Goal: Task Accomplishment & Management: Manage account settings

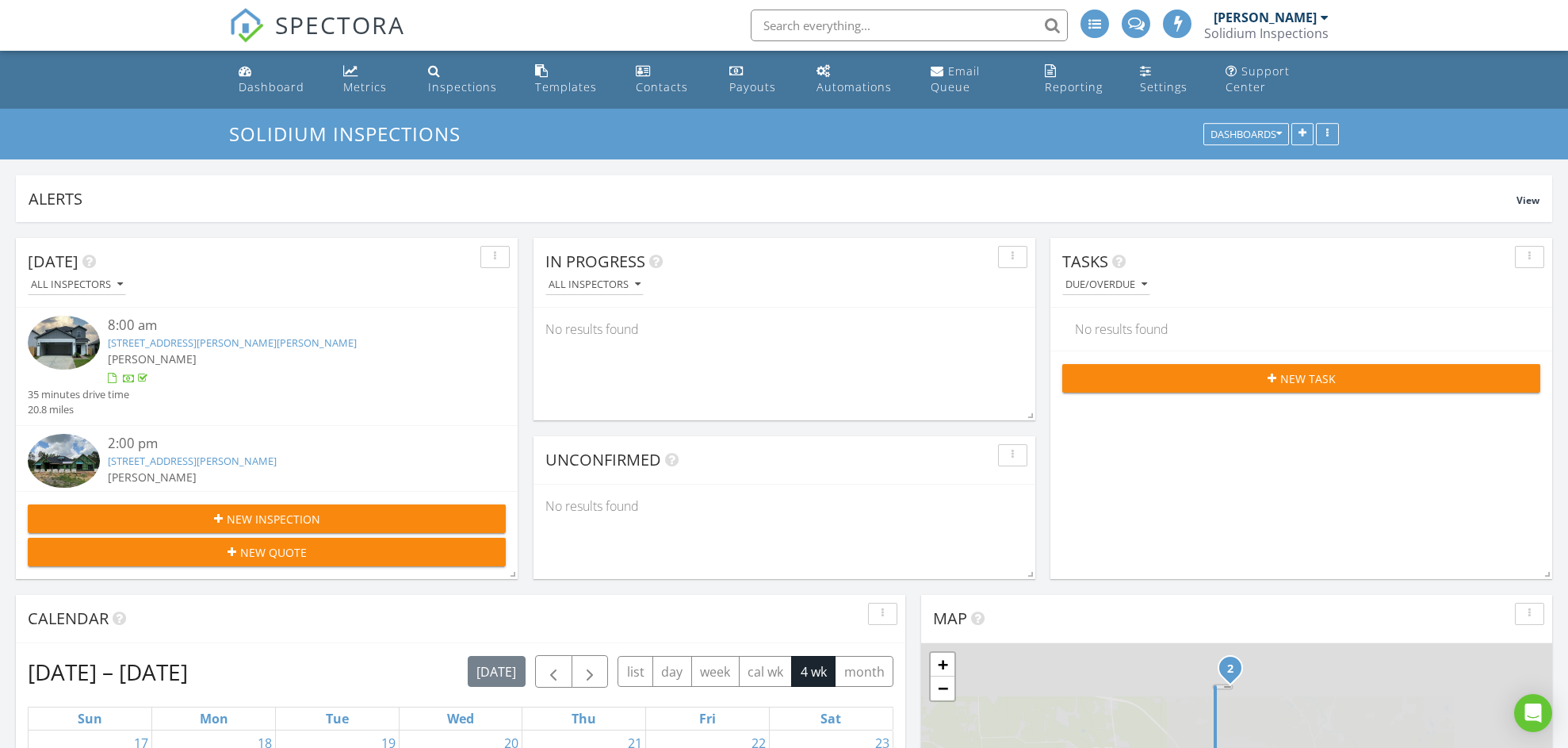
scroll to position [586, 0]
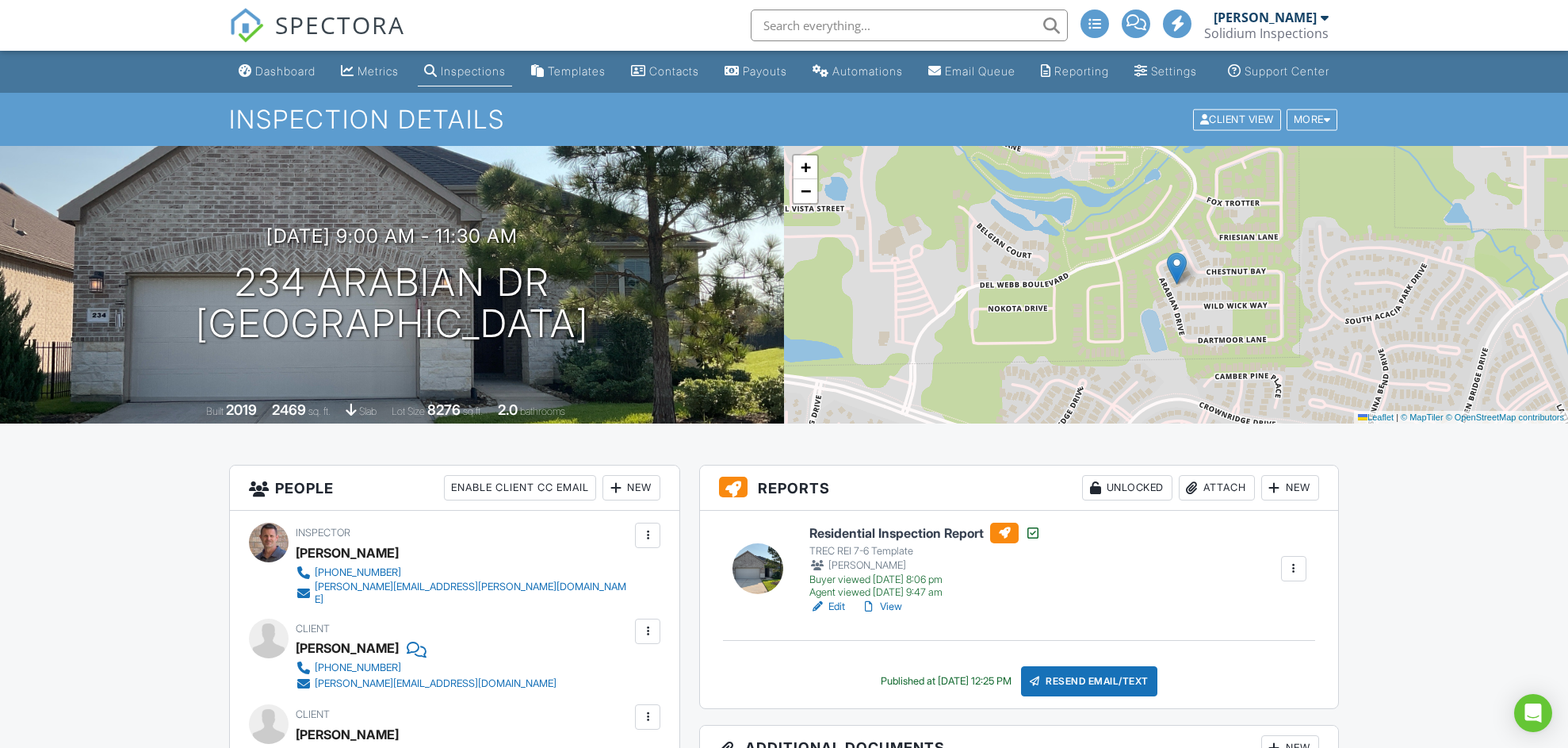
scroll to position [386, 0]
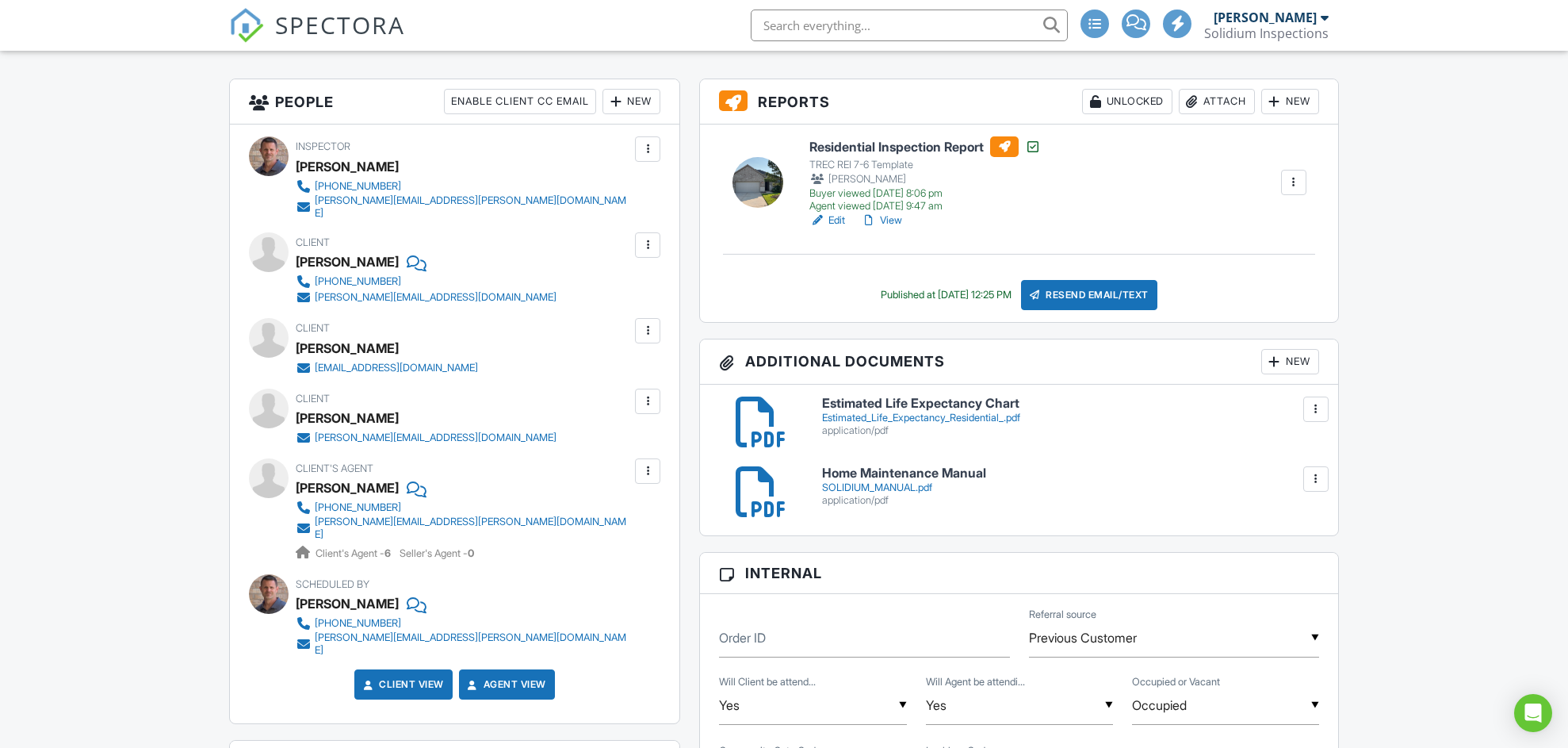
click at [846, 254] on div "Residential Inspection Report TREC REI 7-6 Template Tom McCabe Buyer viewed 08/…" at bounding box center [1019, 223] width 639 height 197
click at [835, 229] on link "Edit" at bounding box center [827, 221] width 35 height 16
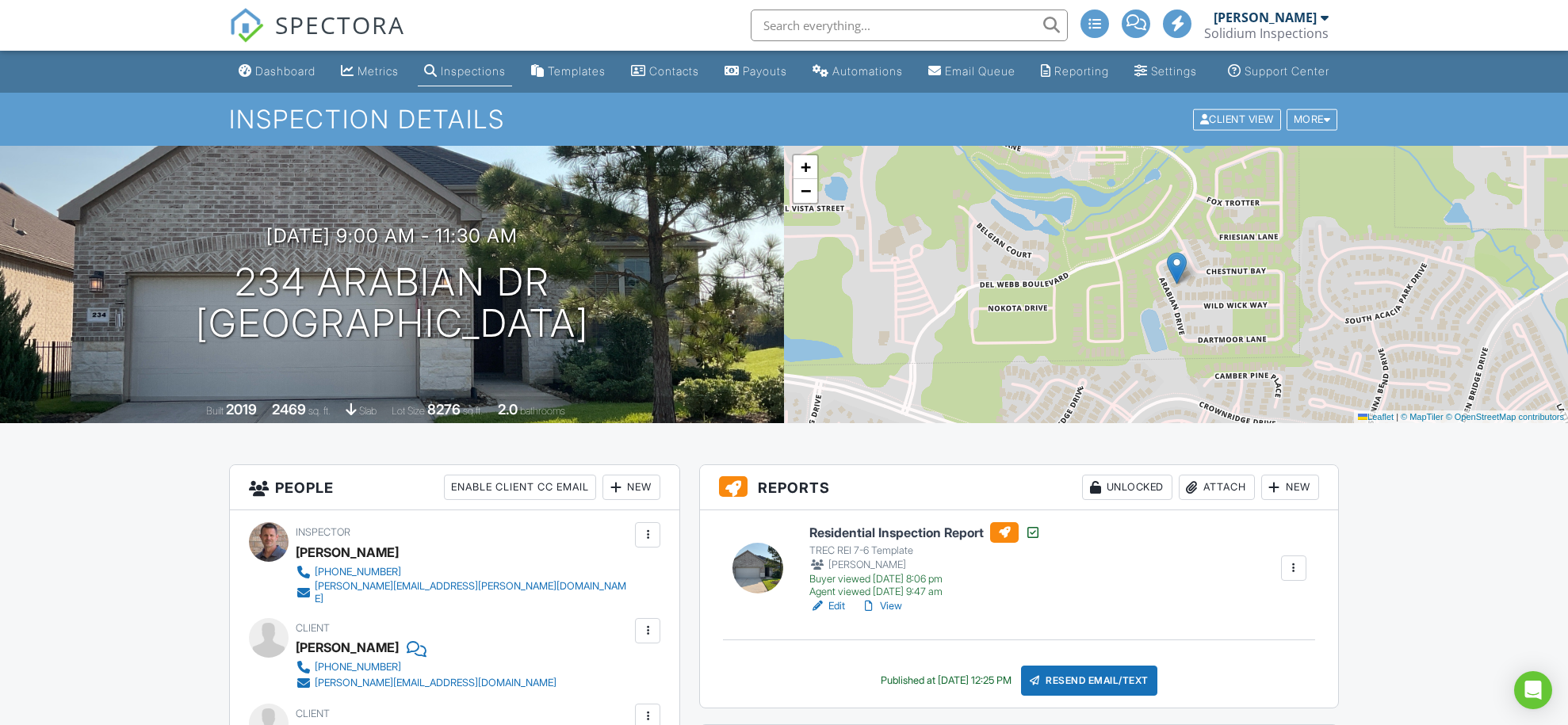
click at [1110, 695] on div "Resend Email/Text" at bounding box center [1089, 681] width 136 height 31
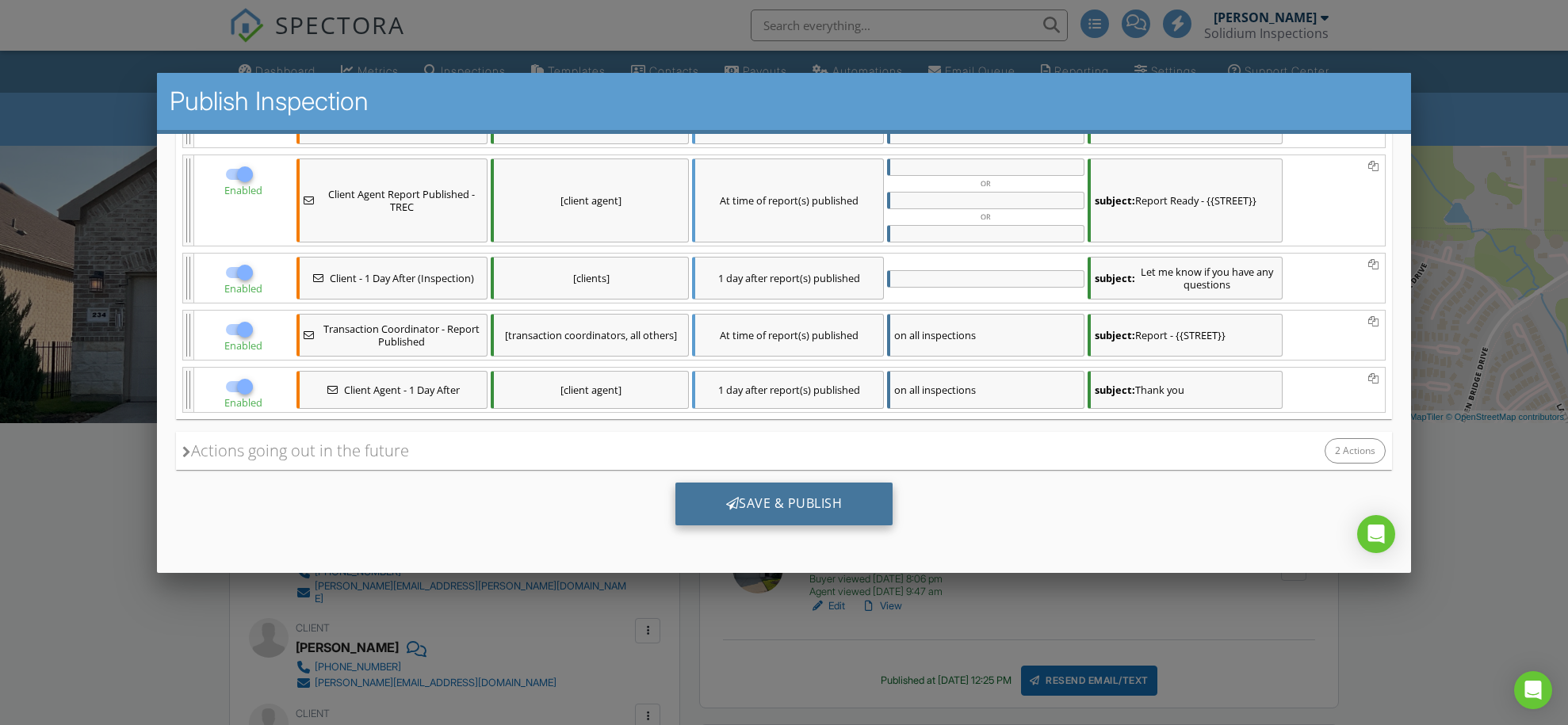
scroll to position [335, 0]
click at [724, 492] on div "Save & Publish" at bounding box center [784, 502] width 218 height 42
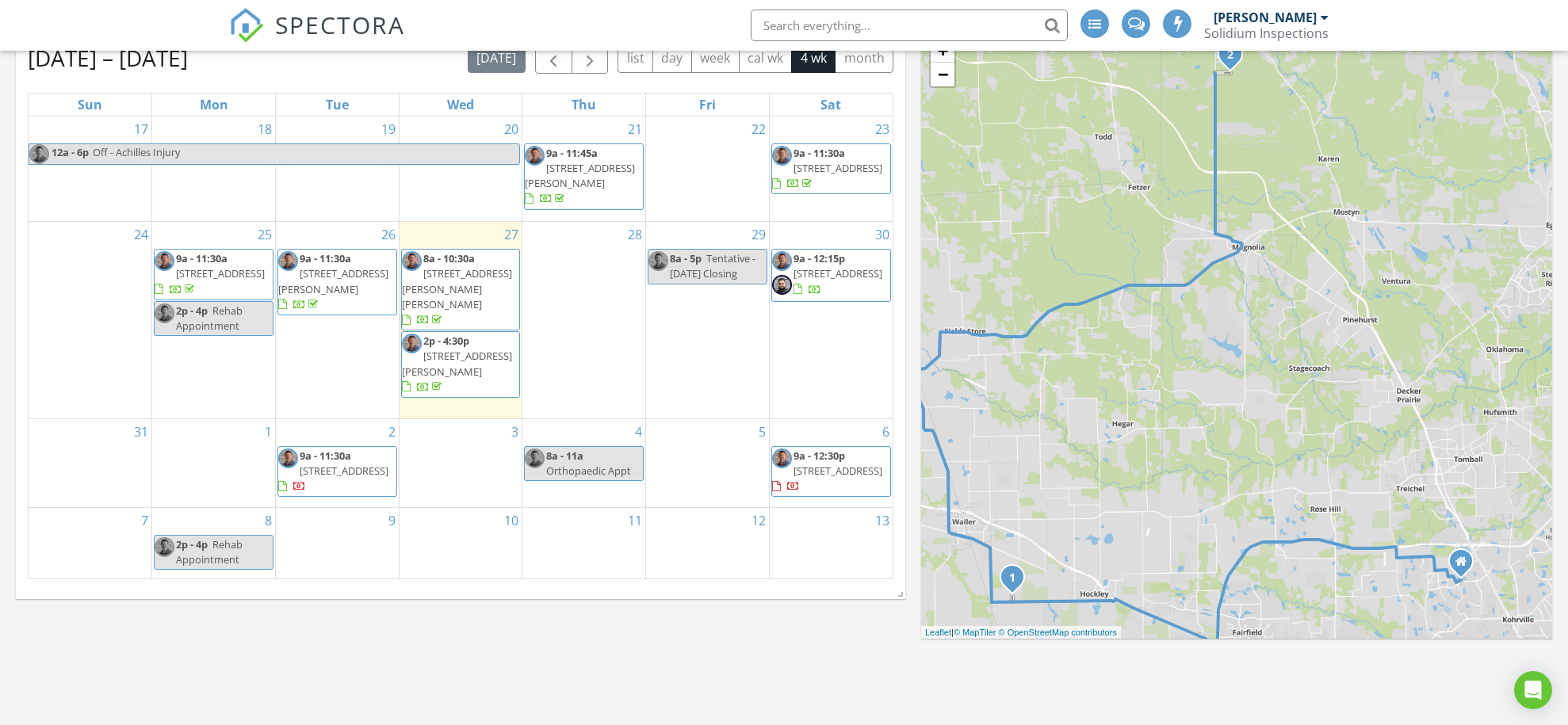
scroll to position [616, 0]
click at [625, 344] on div "28" at bounding box center [583, 317] width 123 height 196
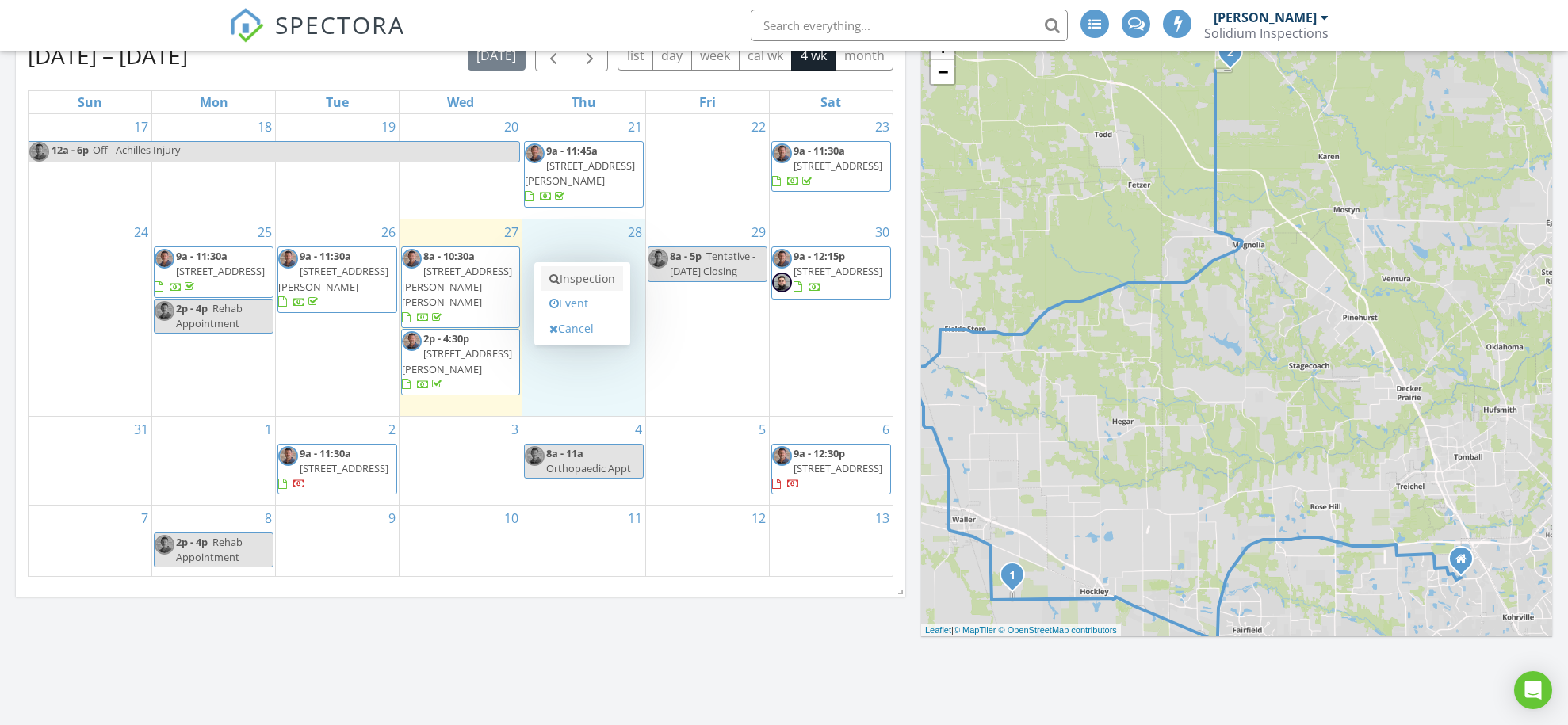
click at [602, 282] on link "Inspection" at bounding box center [582, 279] width 82 height 26
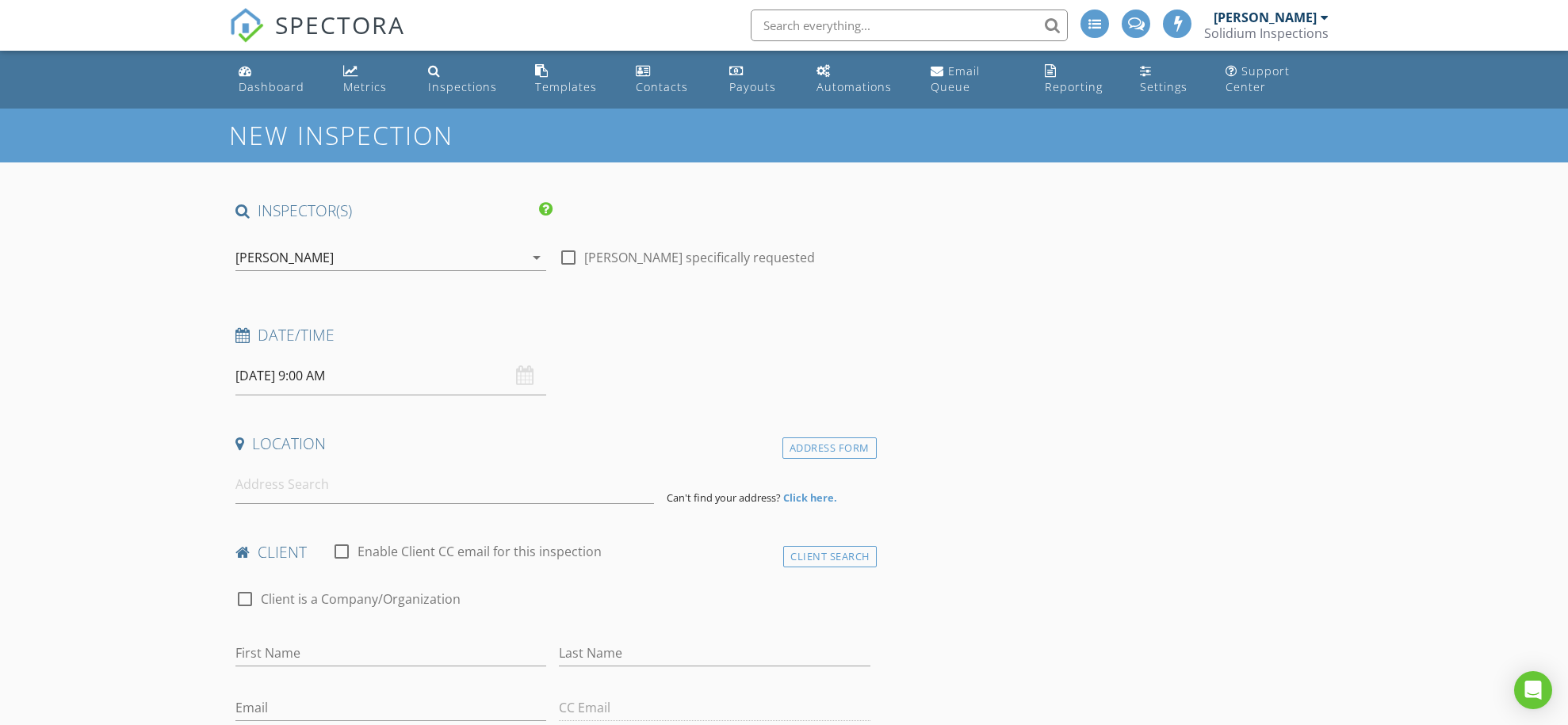
click at [842, 29] on input "text" at bounding box center [910, 26] width 317 height 32
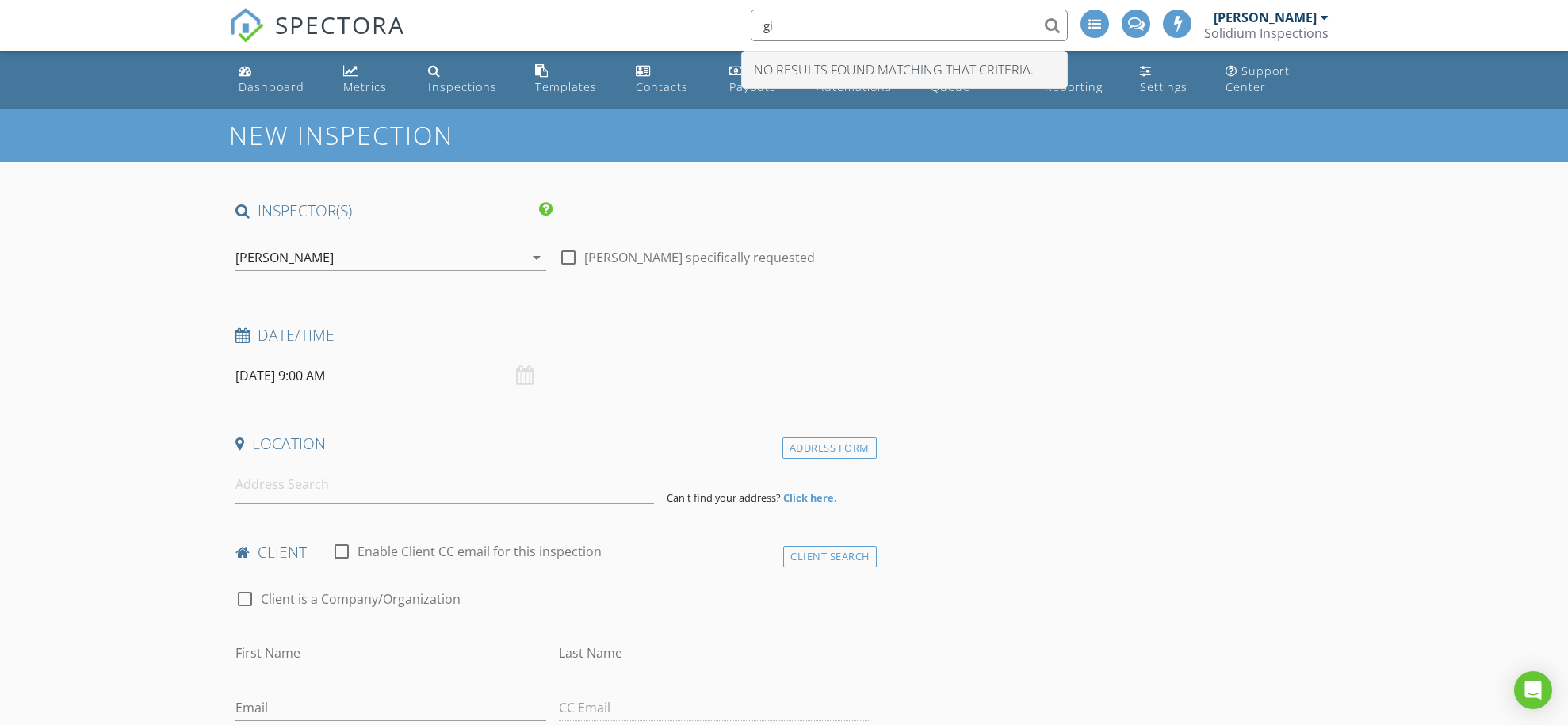
type input "g"
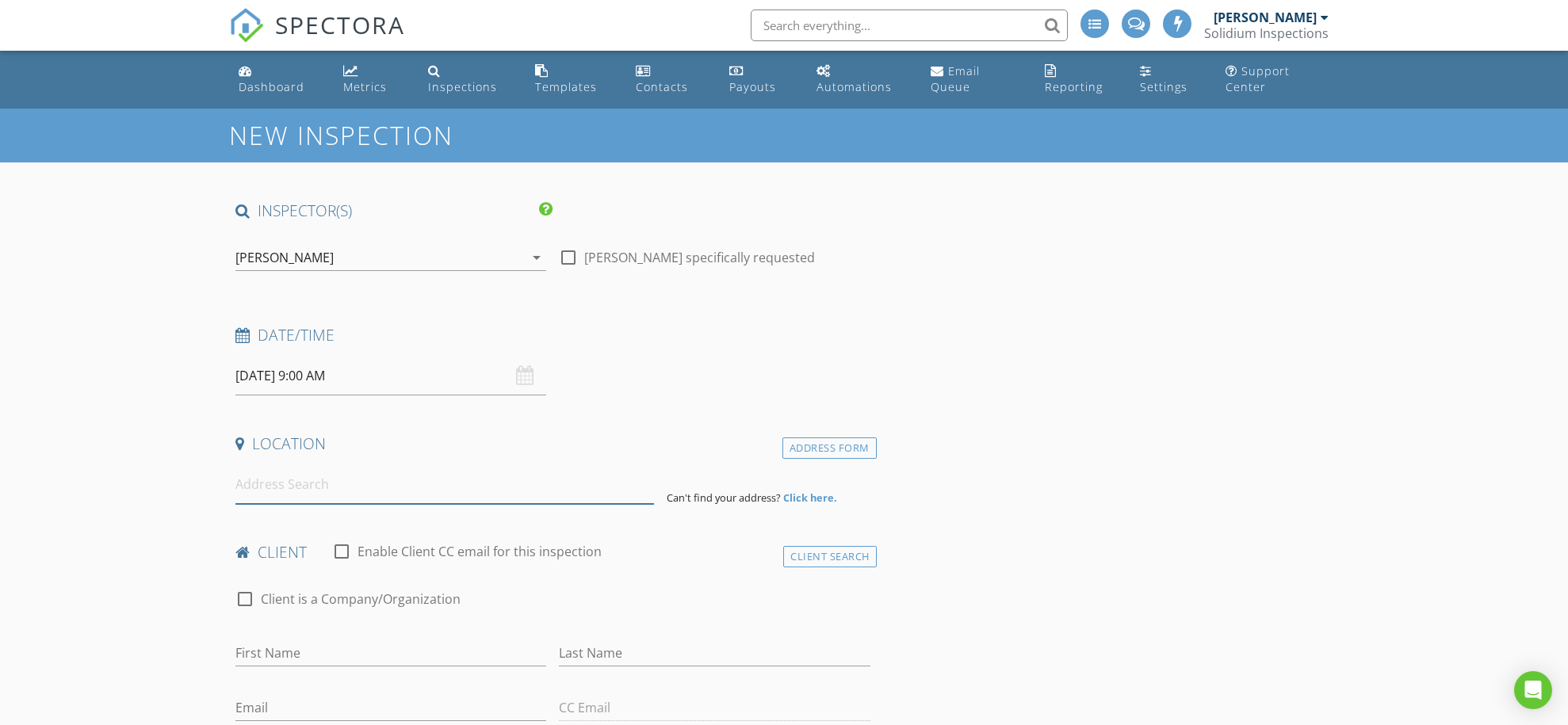
click at [315, 493] on input at bounding box center [444, 484] width 419 height 38
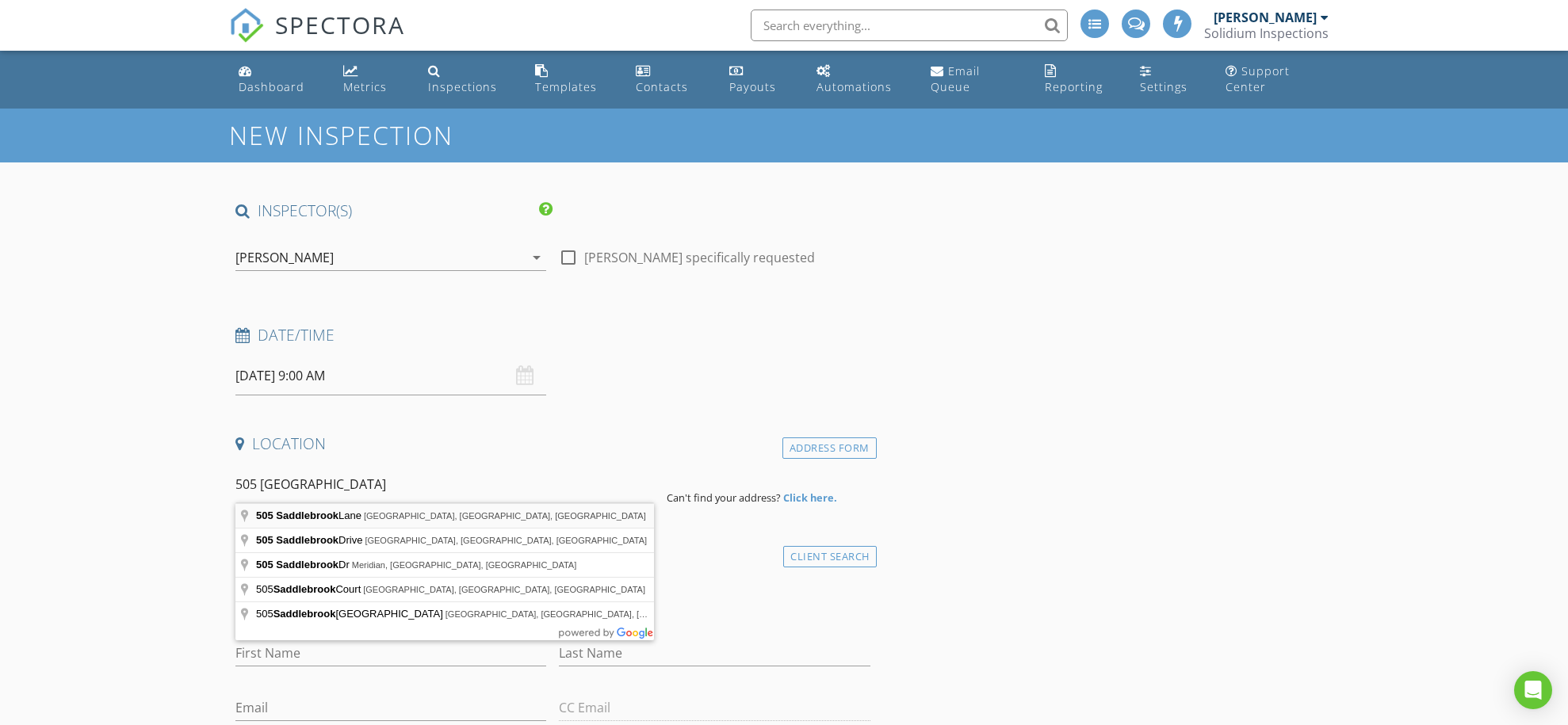
type input "[STREET_ADDRESS]"
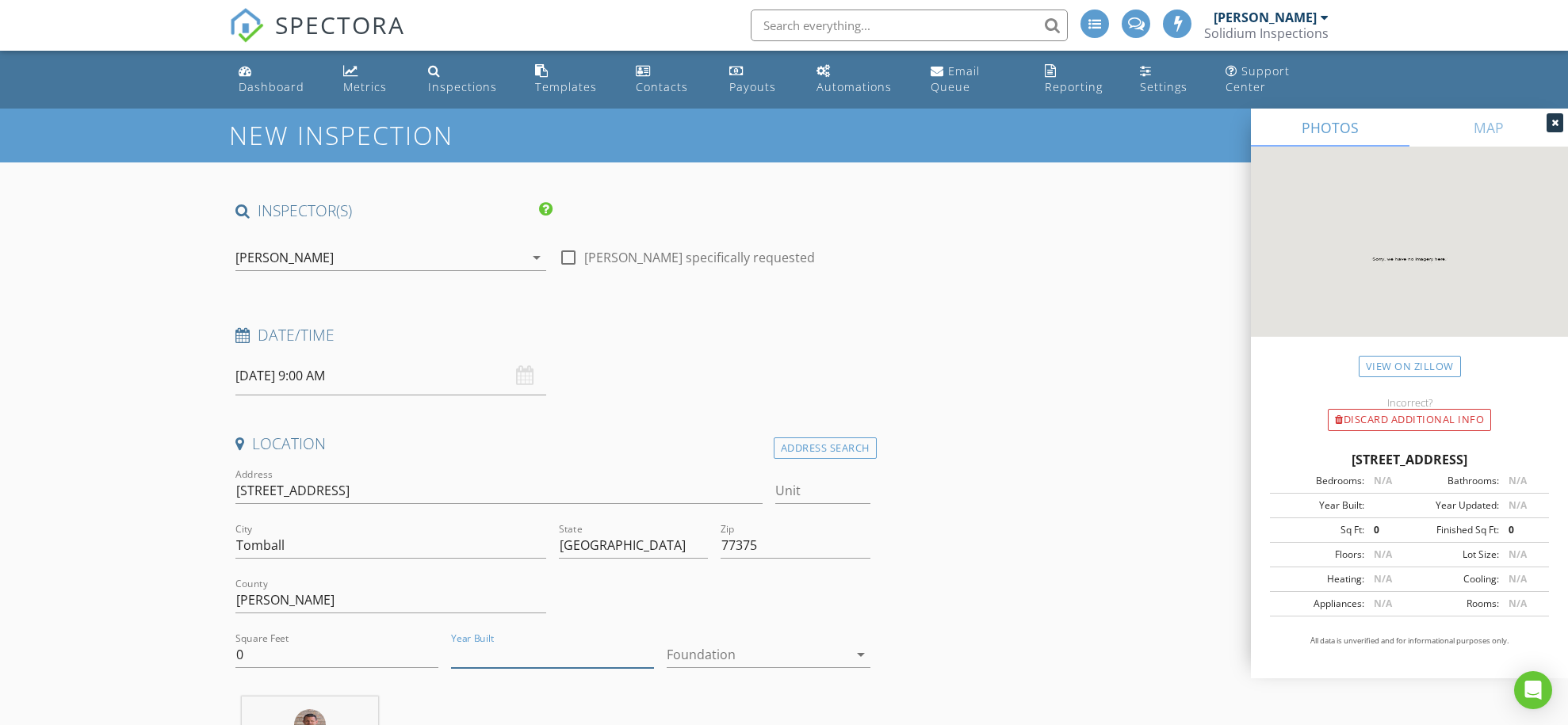
click at [489, 647] on input "Year Built" at bounding box center [553, 655] width 203 height 27
type input "2025"
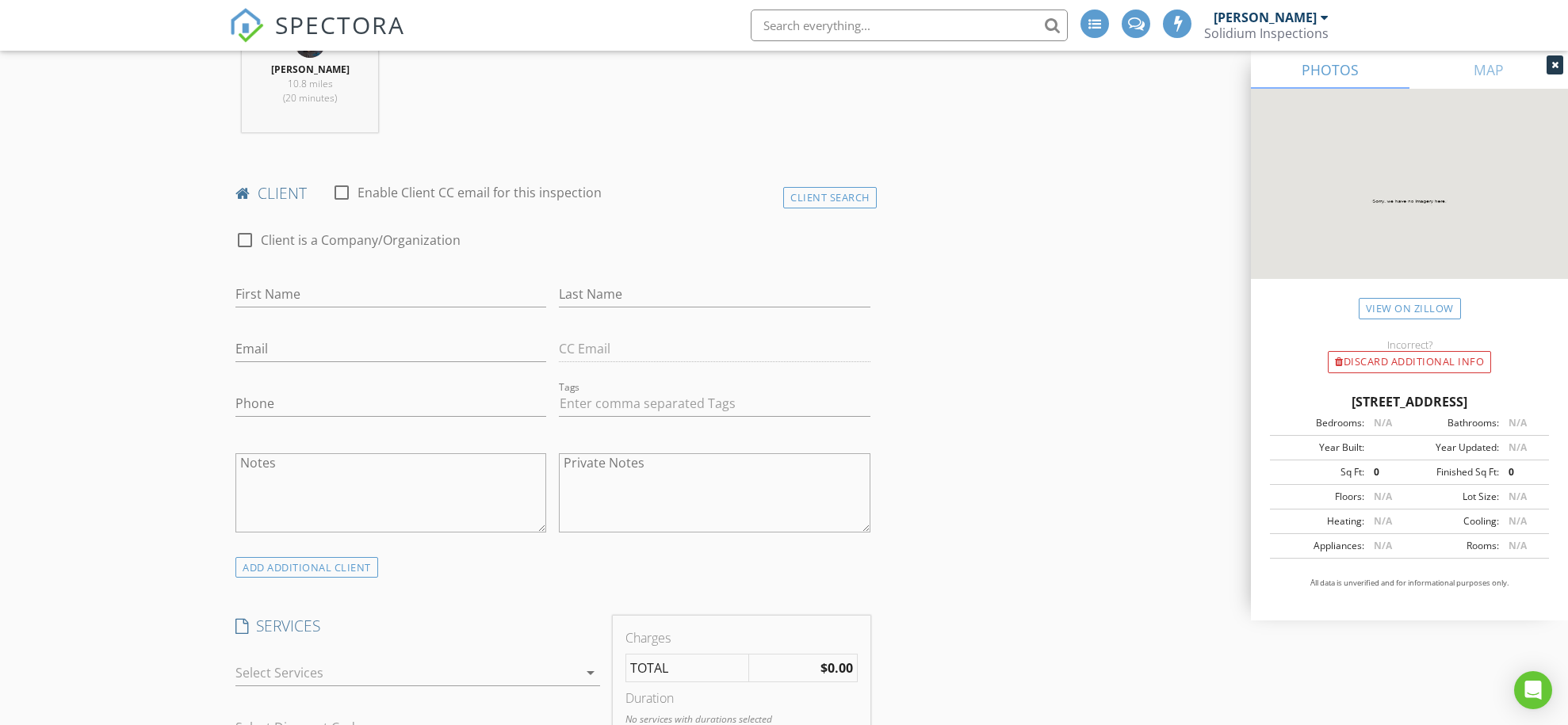
scroll to position [684, 0]
type input "Rodney"
type input "Giles"
paste input "rodney@rodneygiles.com"
type input "rodney@rodneygiles.com"
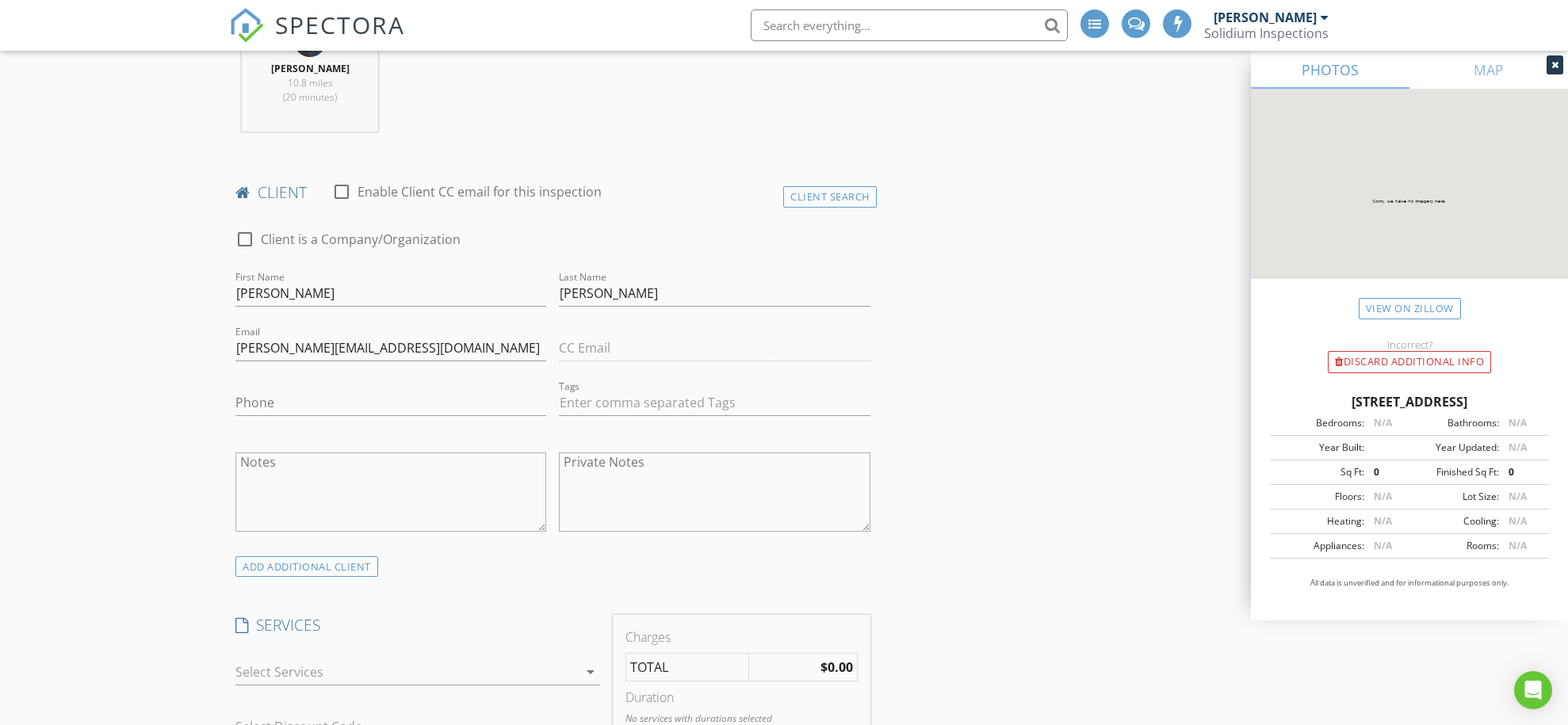
type input "281-782-5332"
click at [322, 666] on div at bounding box center [407, 672] width 343 height 26
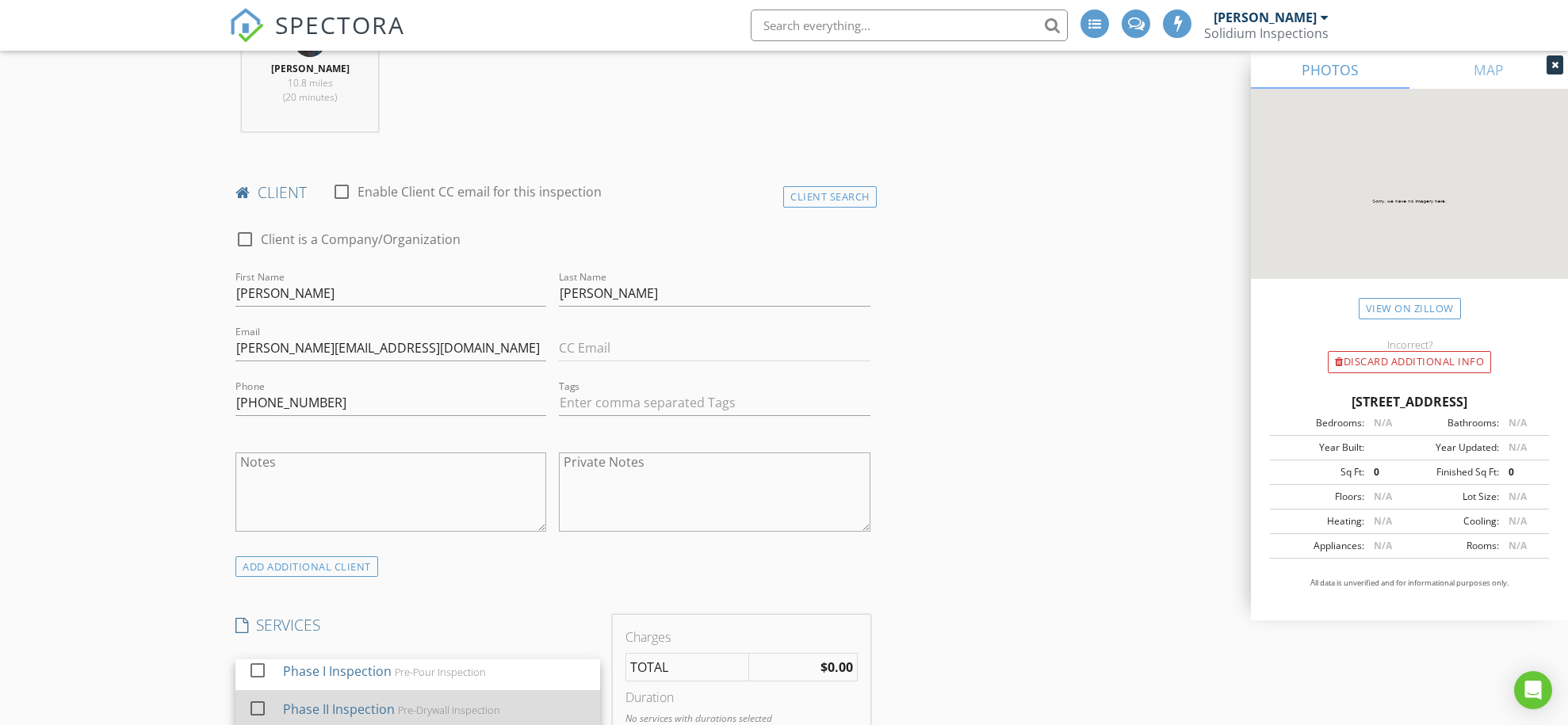
click at [298, 702] on div "Phase II Inspection" at bounding box center [338, 708] width 111 height 19
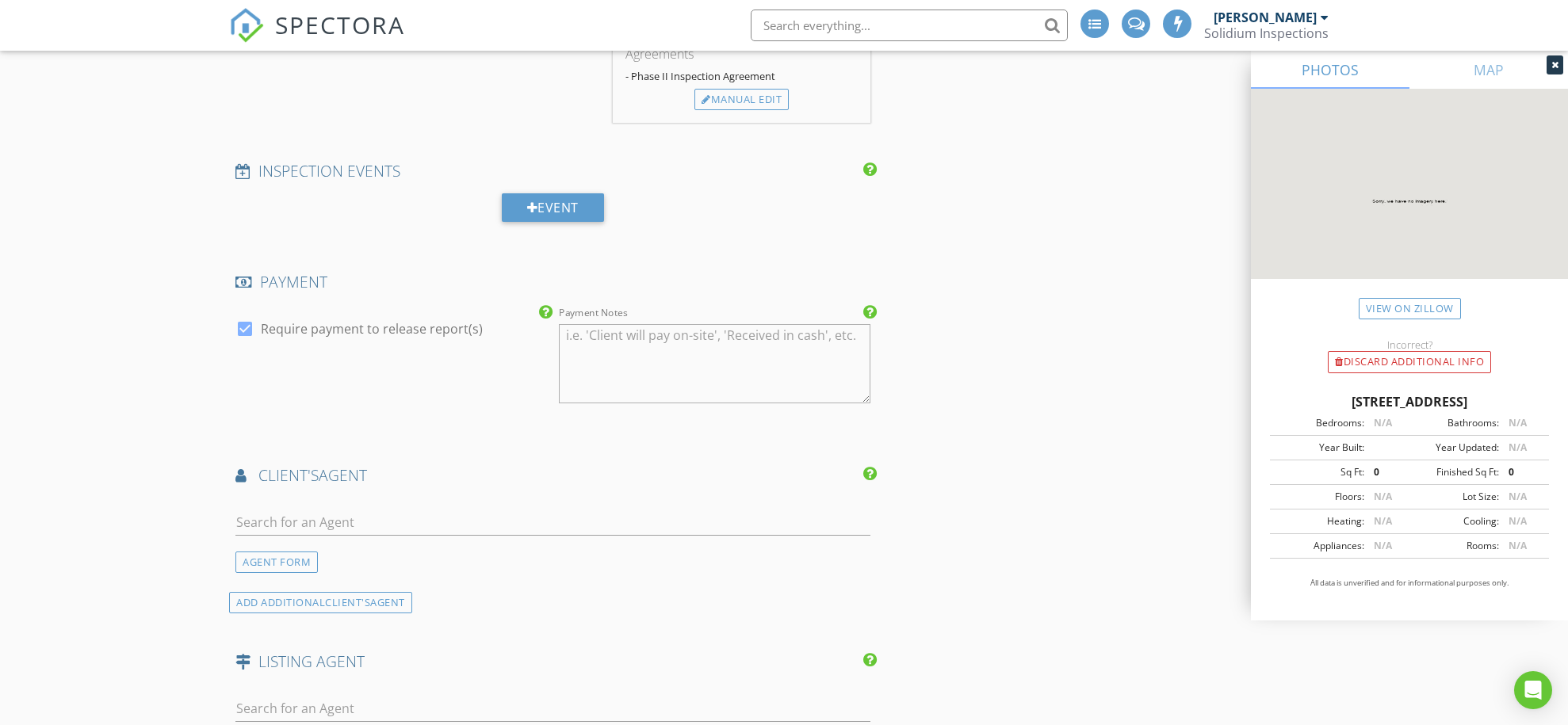
scroll to position [1470, 0]
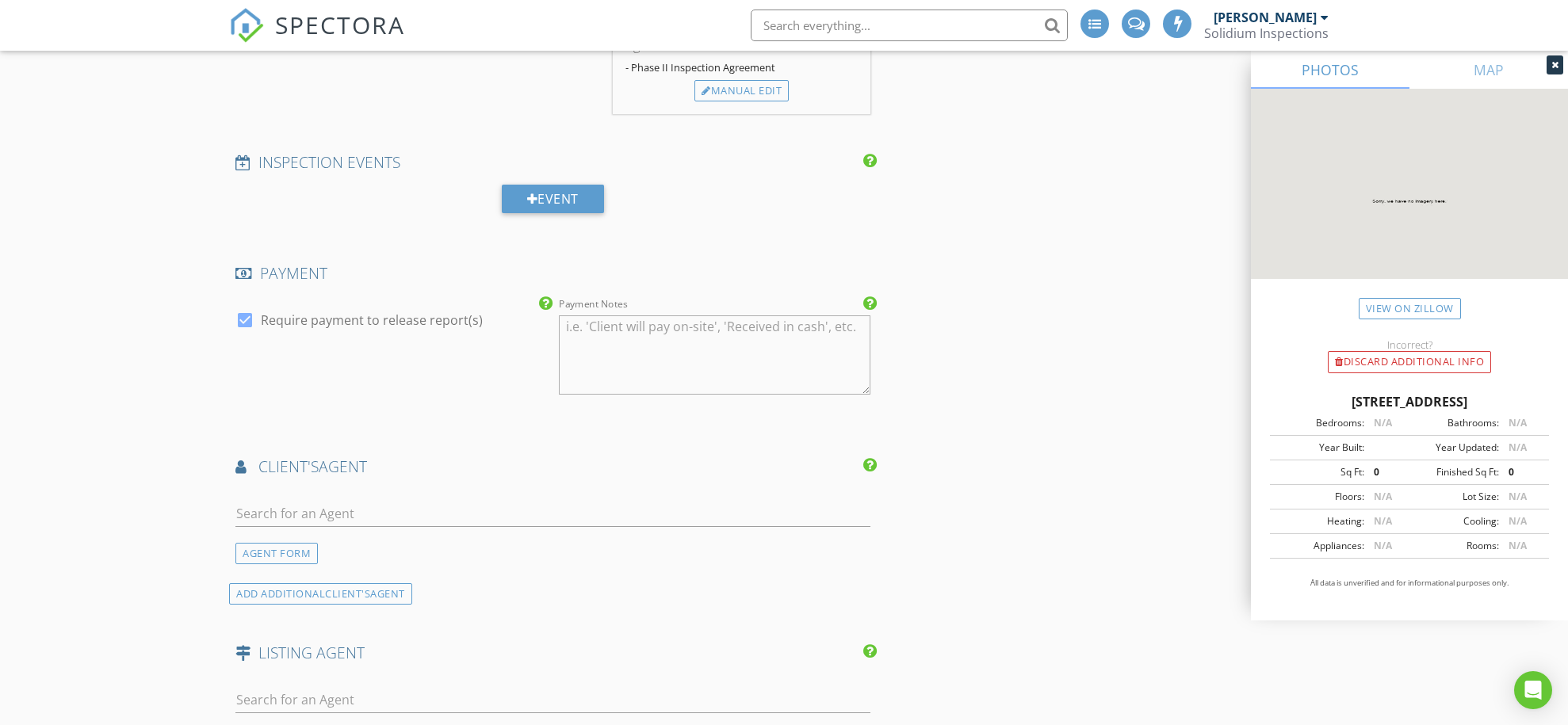
click at [283, 314] on label "Require payment to release report(s)" at bounding box center [372, 320] width 222 height 16
checkbox input "false"
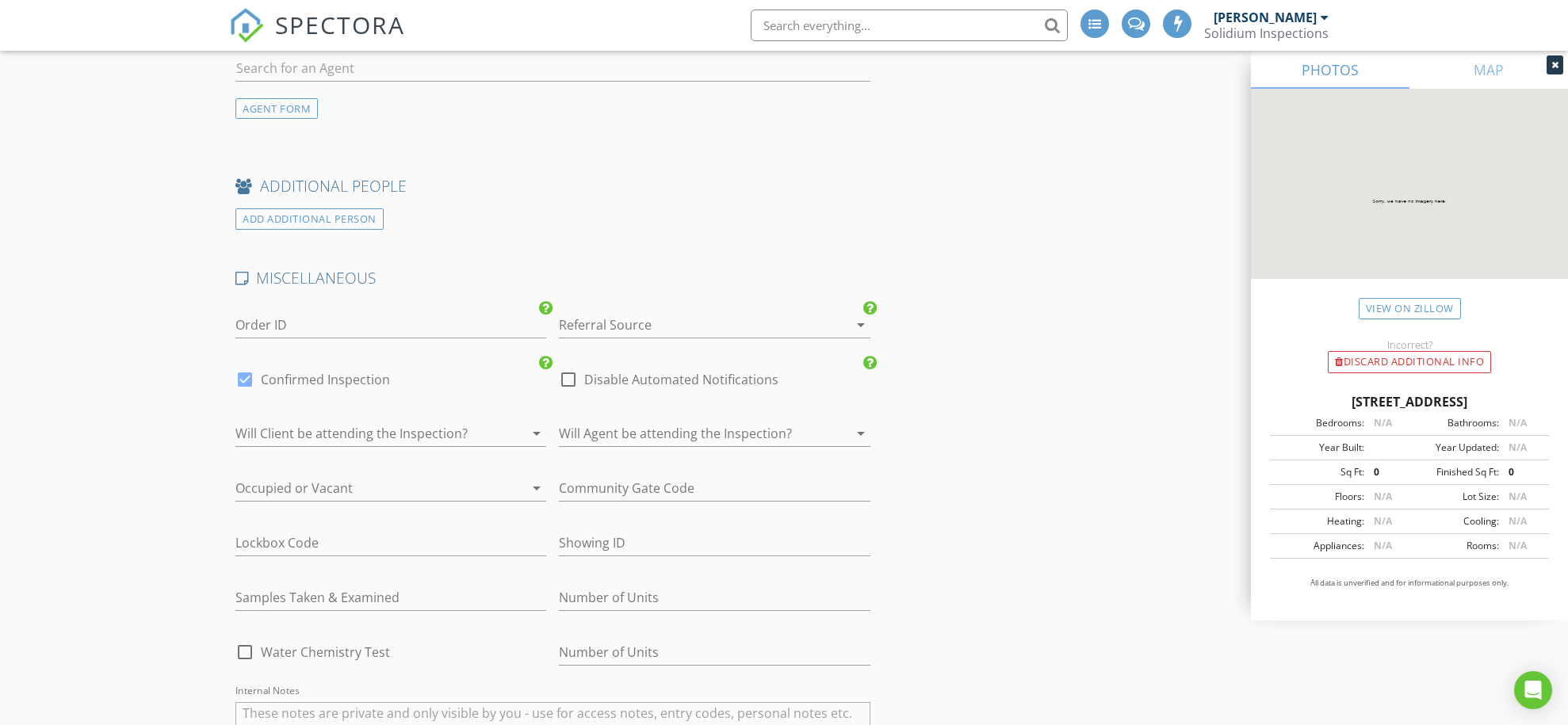
scroll to position [2105, 0]
click at [587, 321] on div at bounding box center [692, 322] width 266 height 26
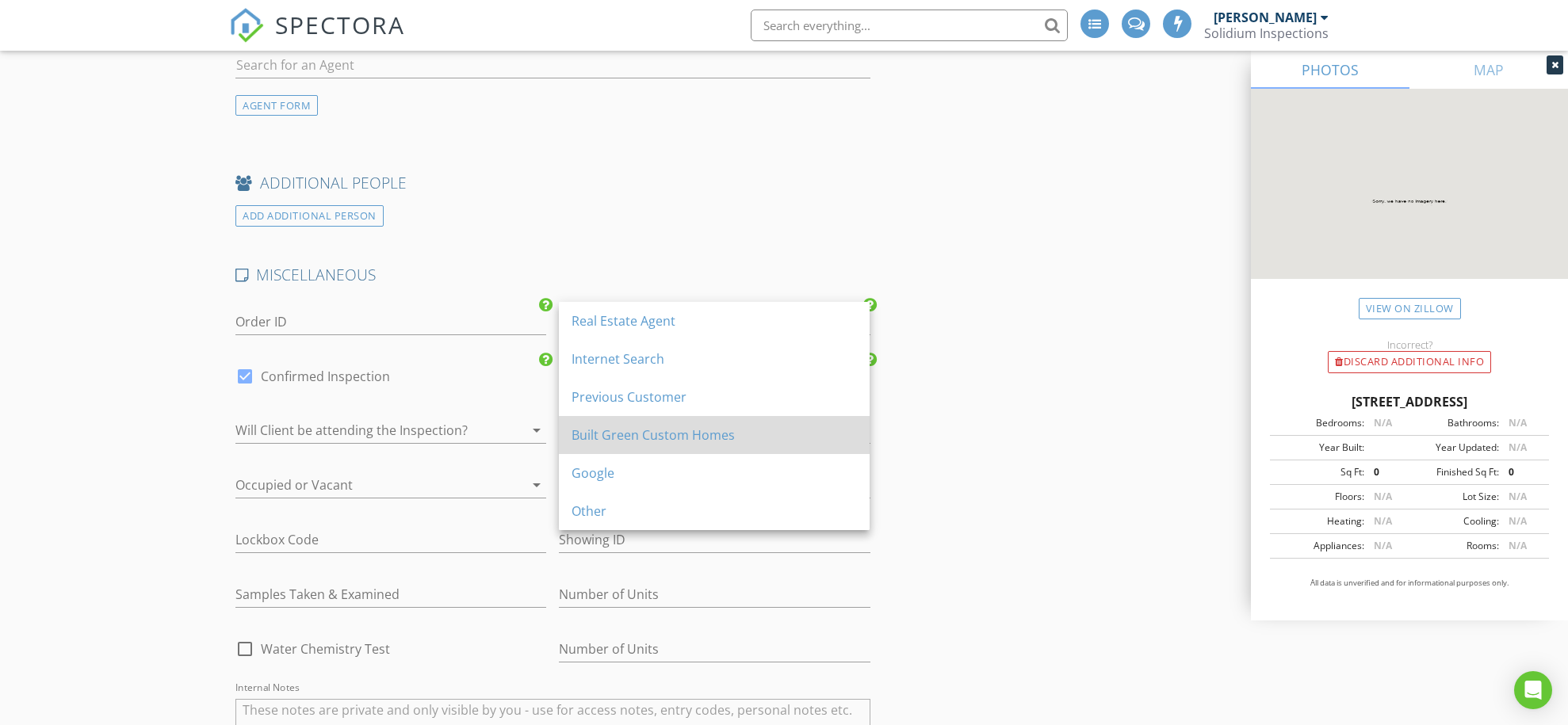
click at [638, 436] on div "Built Green Custom Homes" at bounding box center [715, 434] width 286 height 19
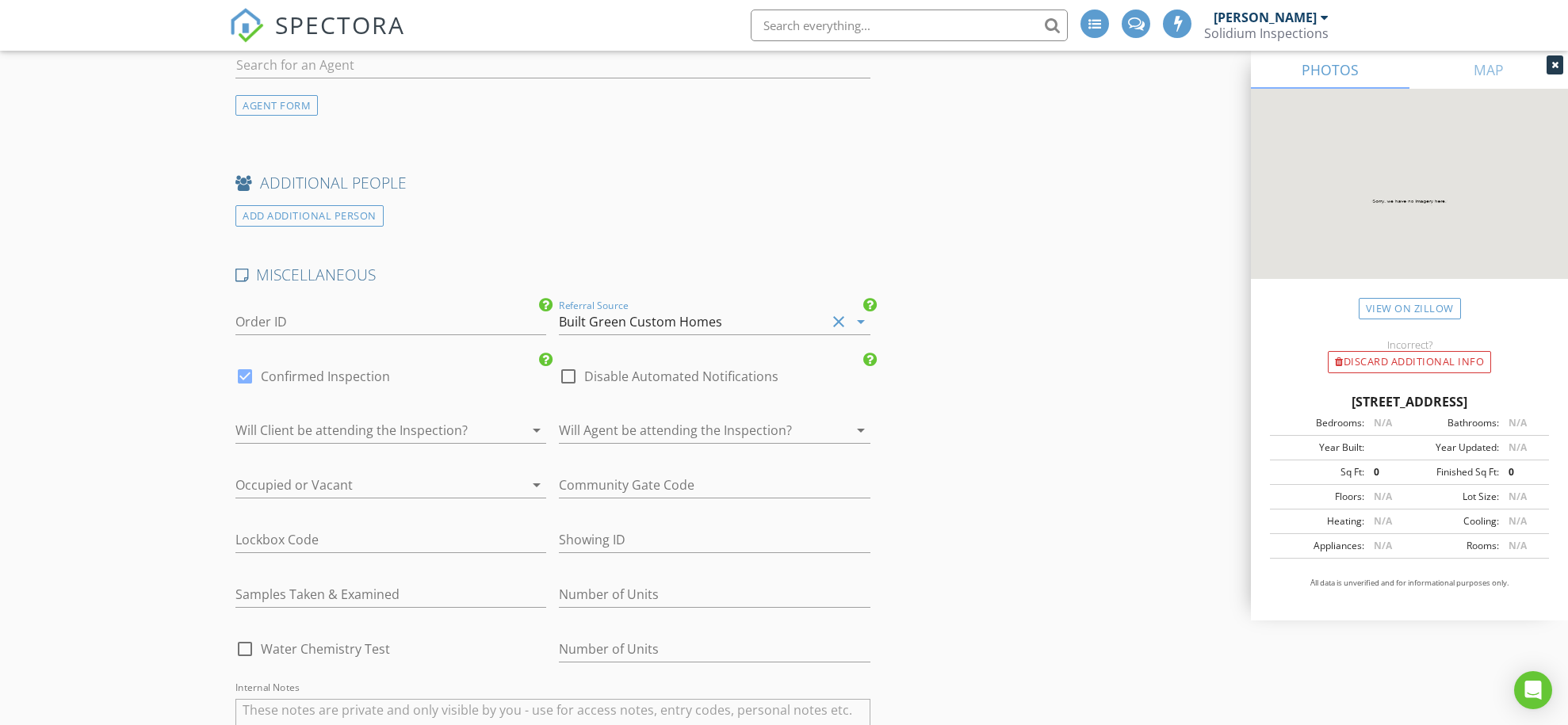
click at [314, 420] on div at bounding box center [369, 430] width 266 height 26
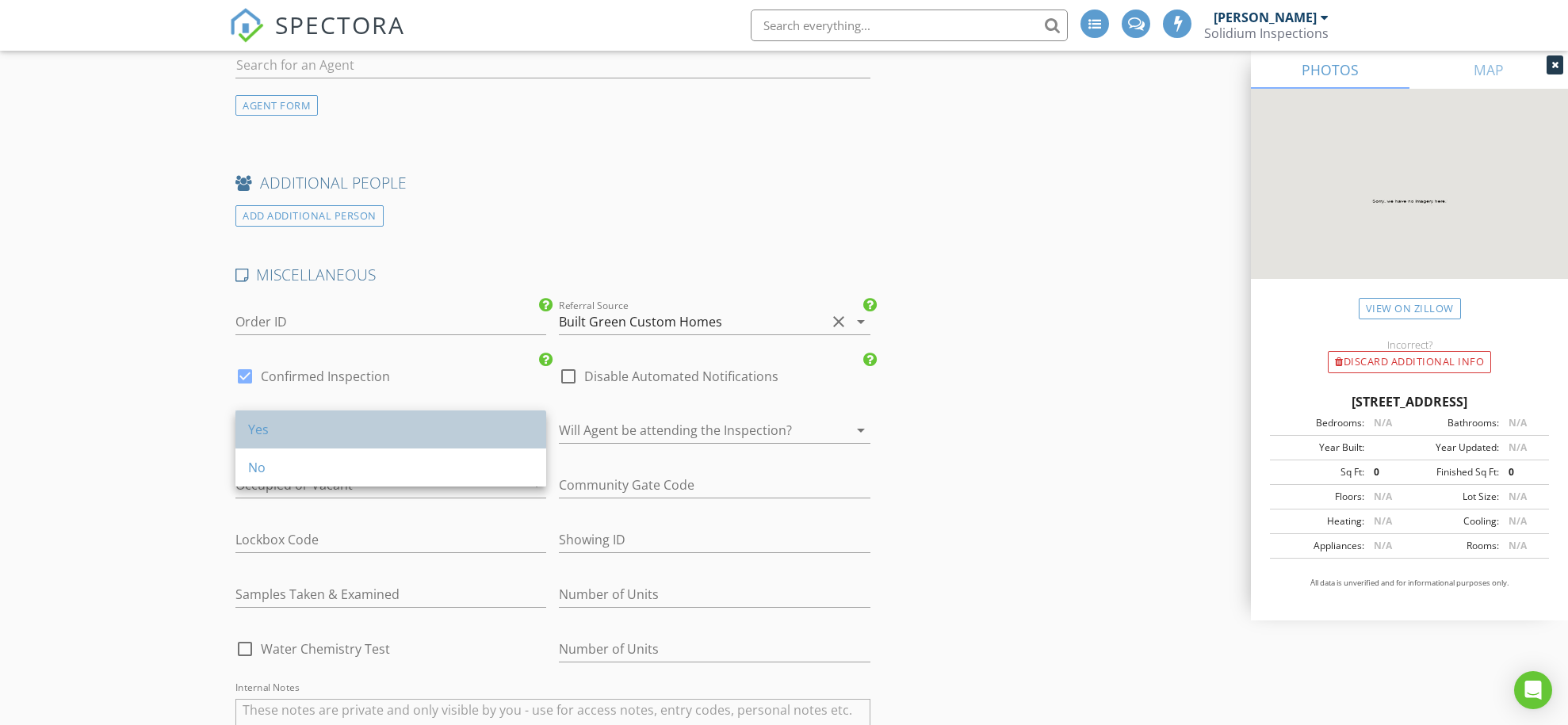
click at [301, 438] on div "Yes" at bounding box center [391, 428] width 286 height 19
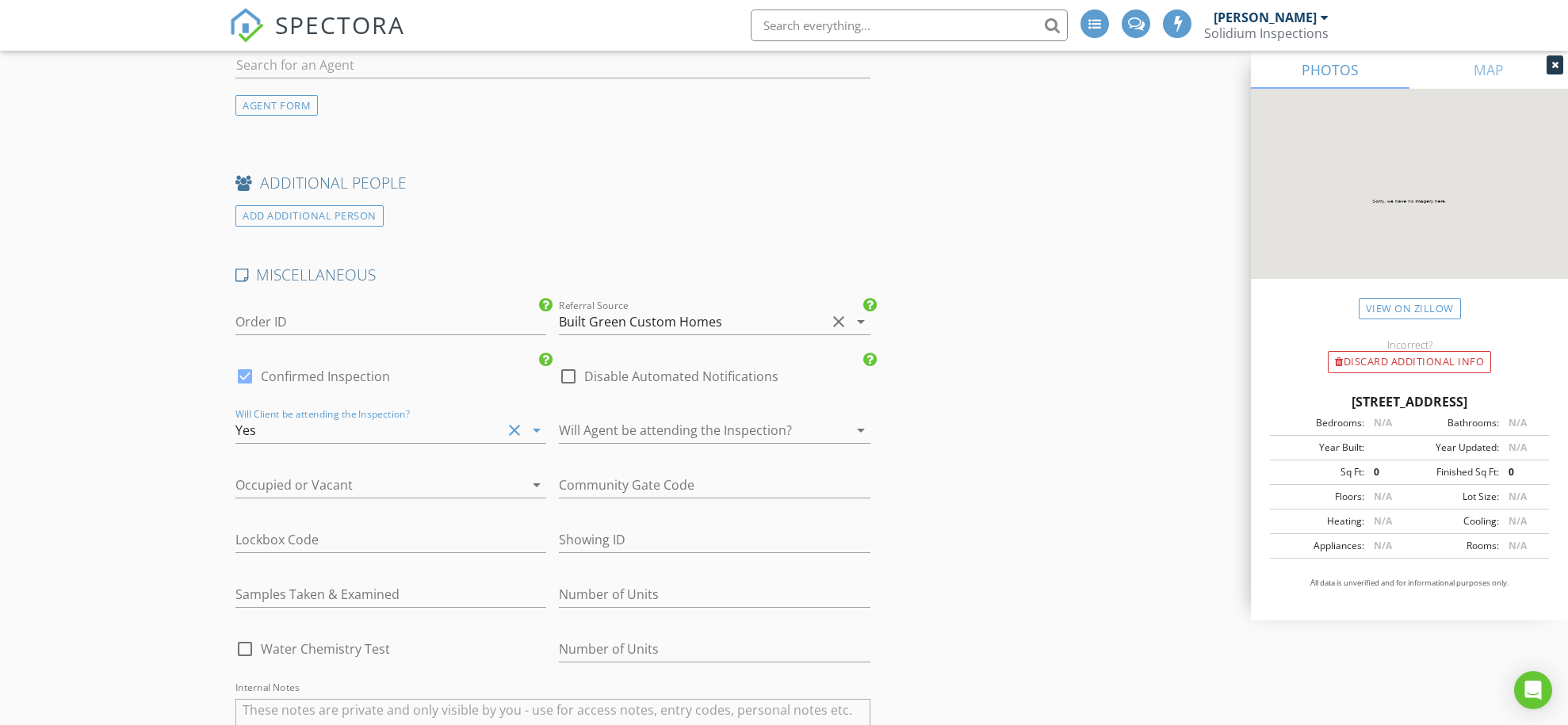
click at [358, 473] on div at bounding box center [369, 486] width 266 height 26
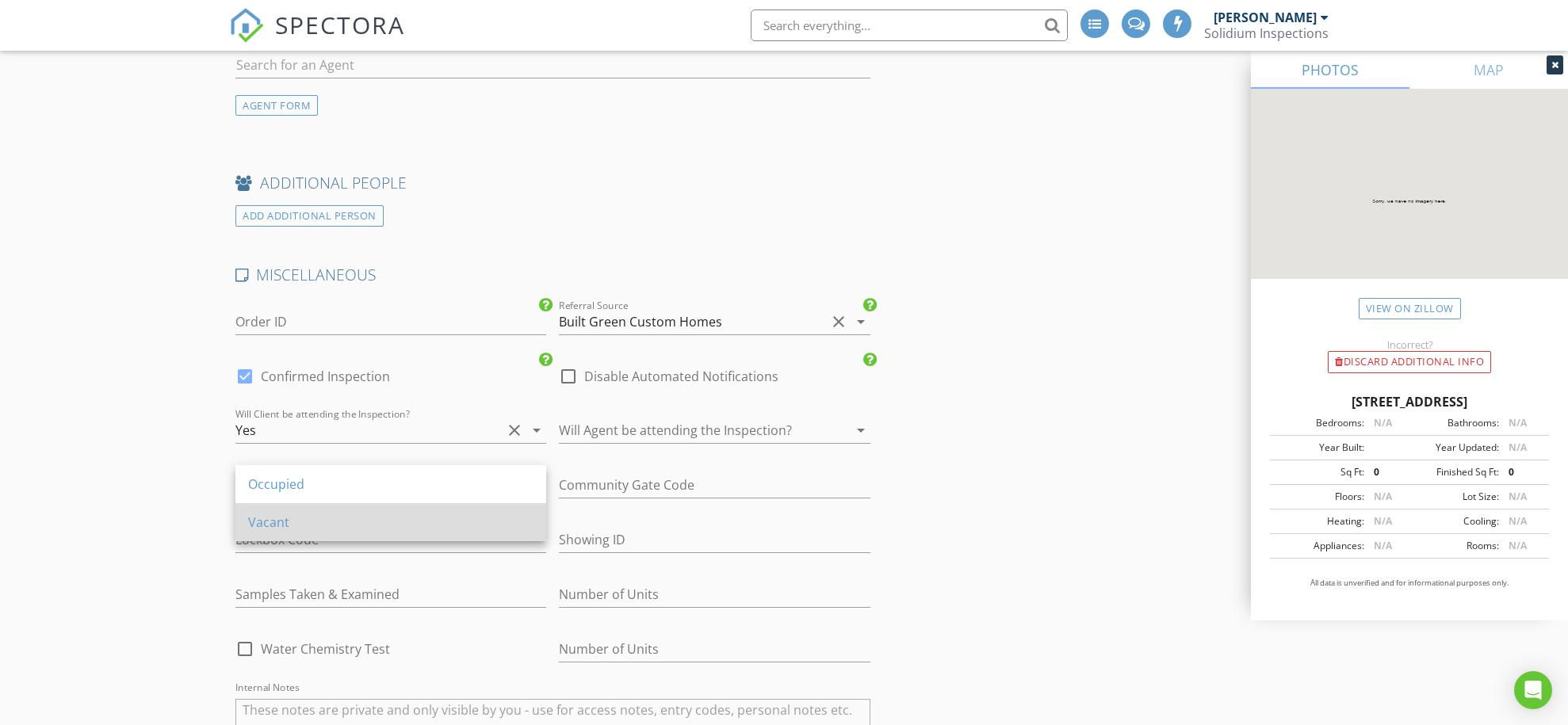
click at [286, 525] on div "Vacant" at bounding box center [391, 522] width 286 height 19
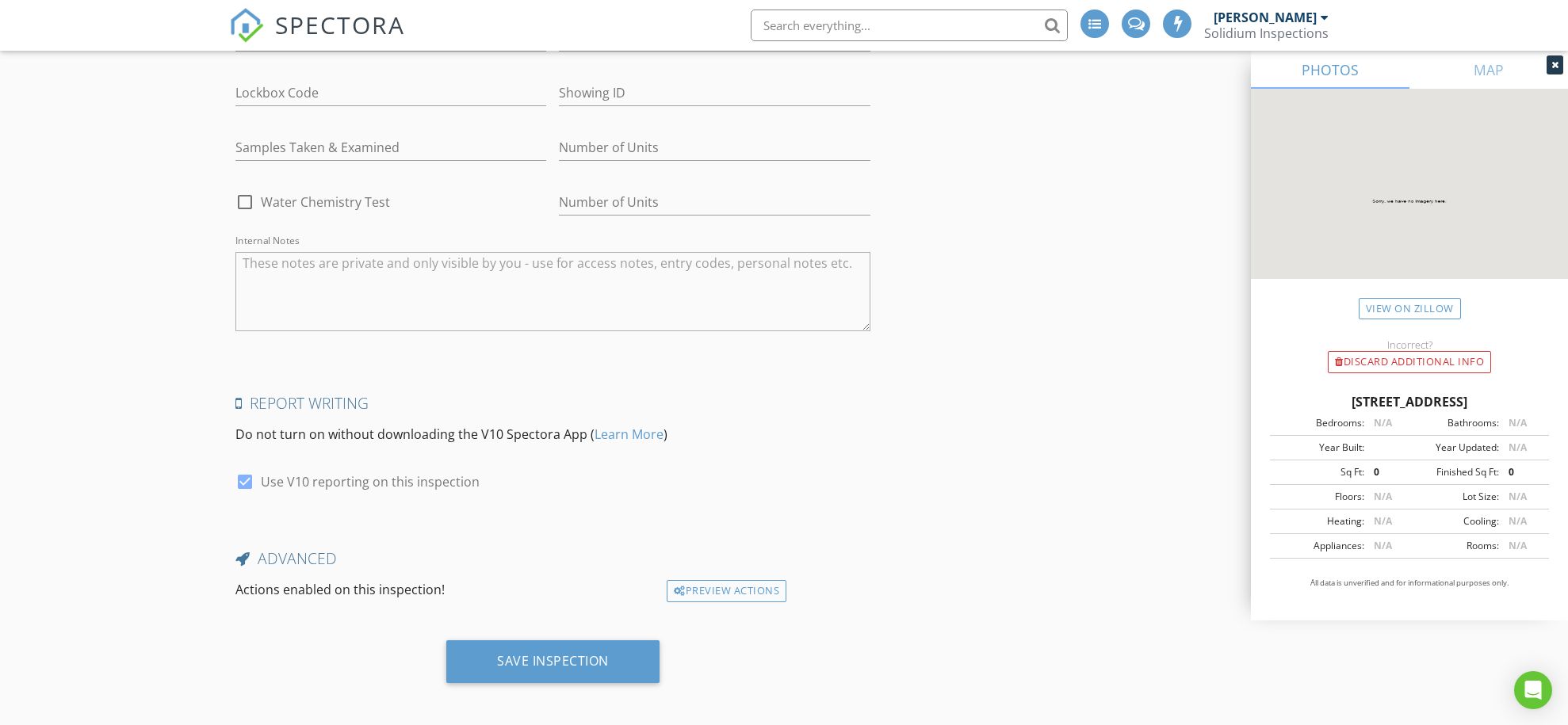
scroll to position [2551, 0]
click at [609, 645] on div "Save Inspection" at bounding box center [553, 662] width 213 height 42
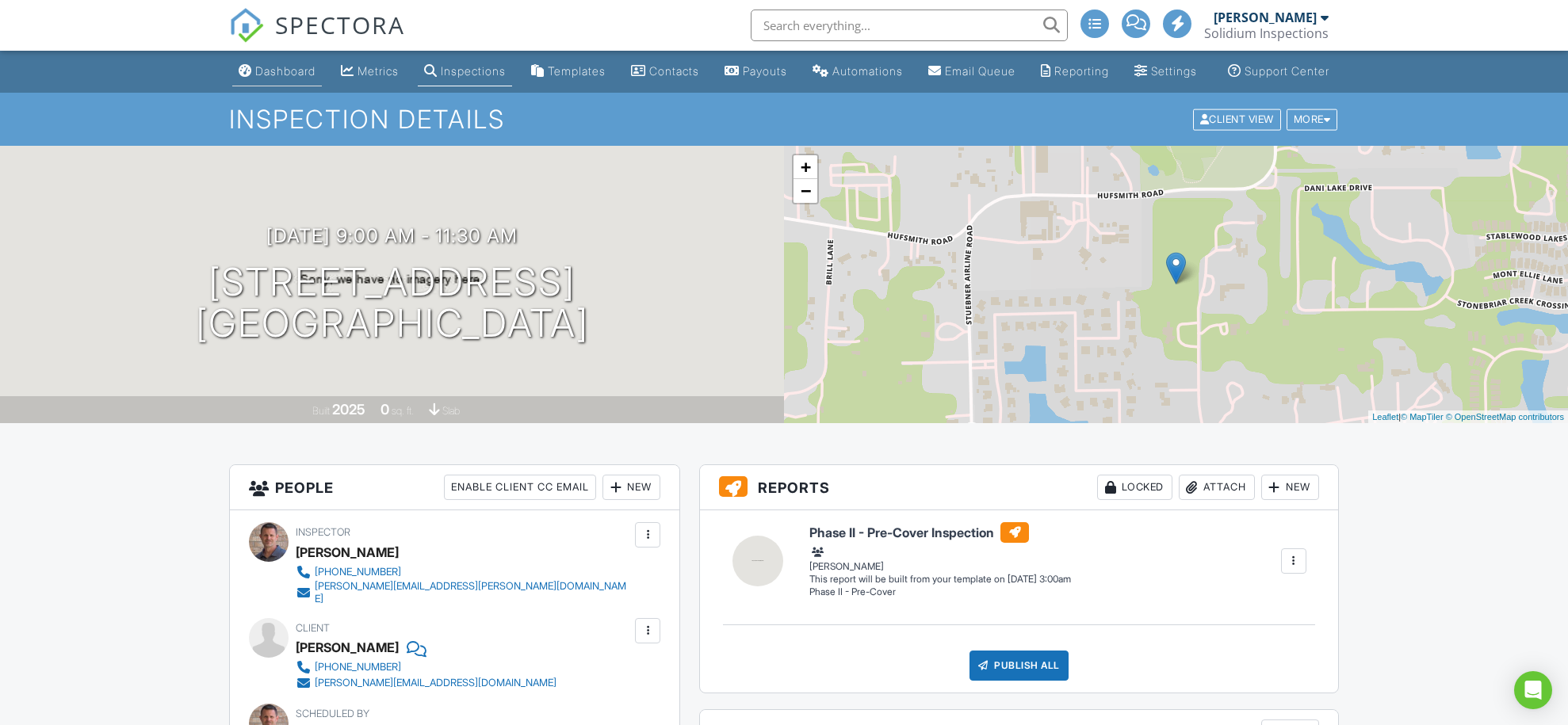
click at [272, 78] on div "Dashboard" at bounding box center [285, 71] width 60 height 14
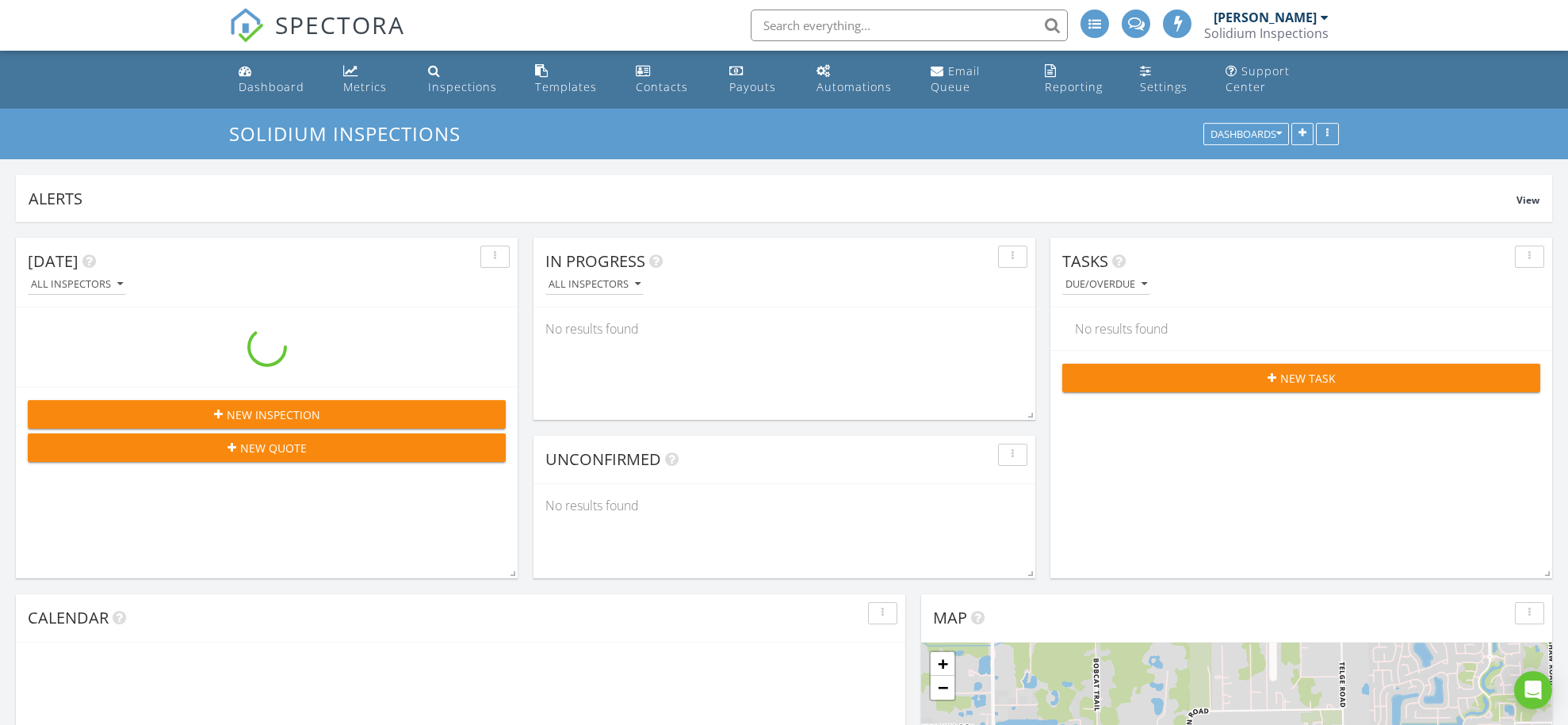
scroll to position [1364, 1569]
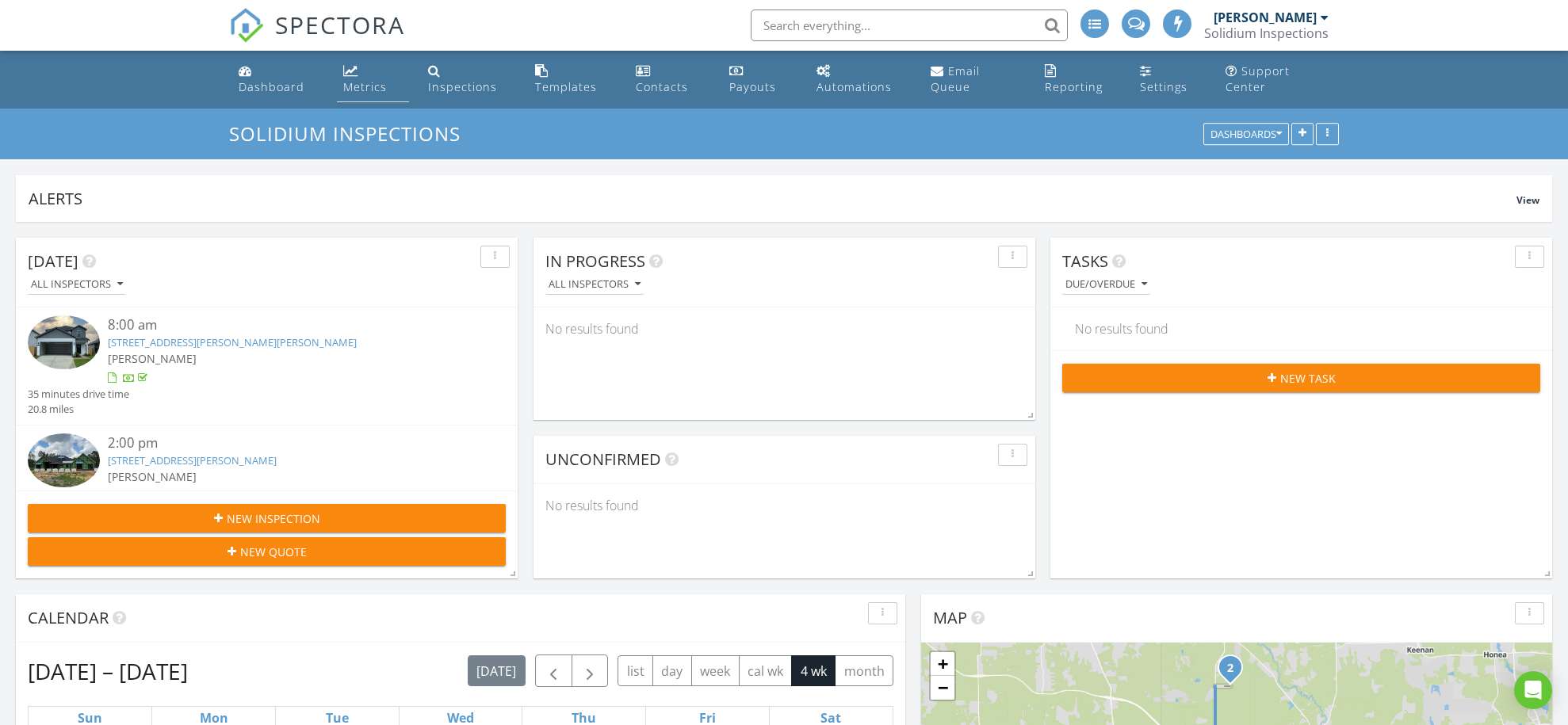
click at [354, 85] on div "Metrics" at bounding box center [365, 86] width 43 height 15
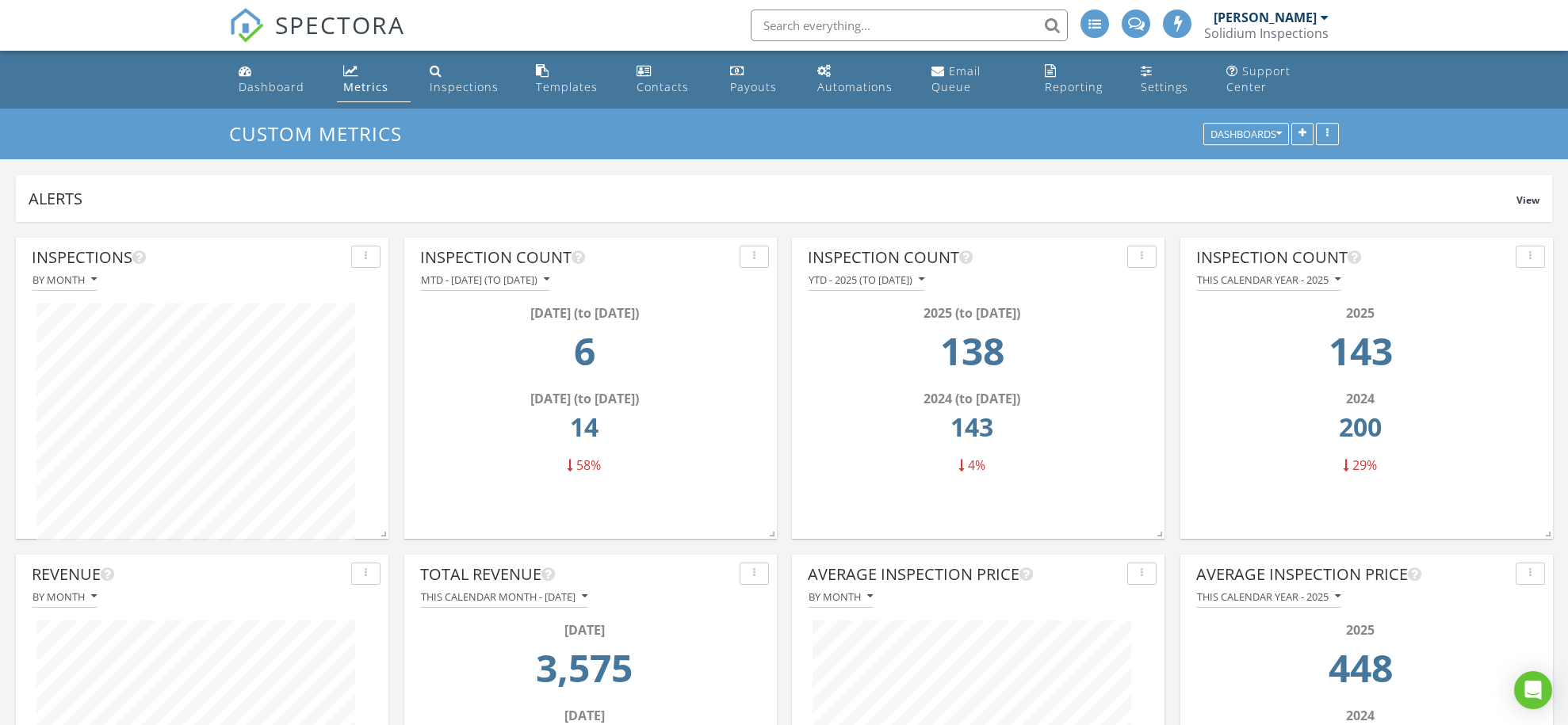
scroll to position [-1, 0]
click at [263, 84] on div "Dashboard" at bounding box center [271, 86] width 66 height 15
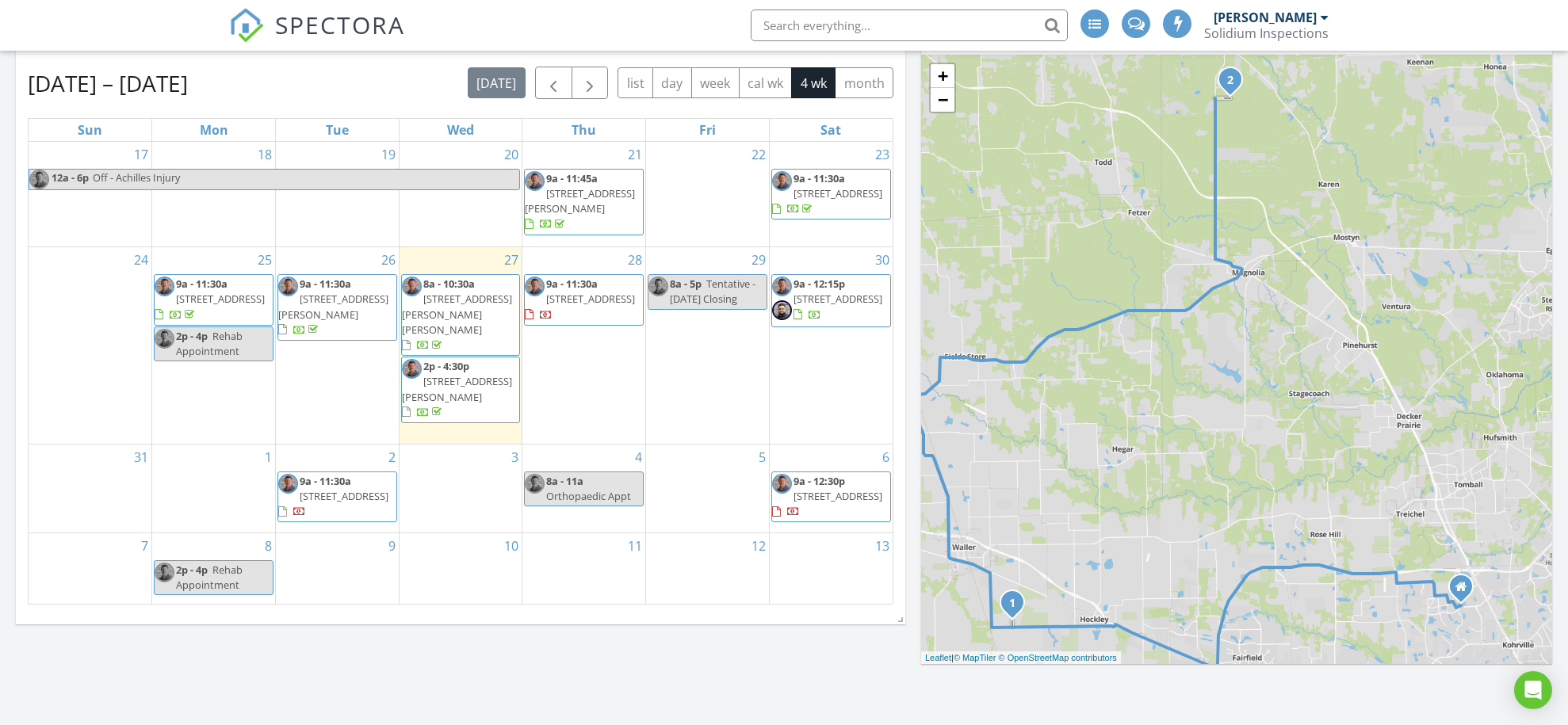
scroll to position [612, 0]
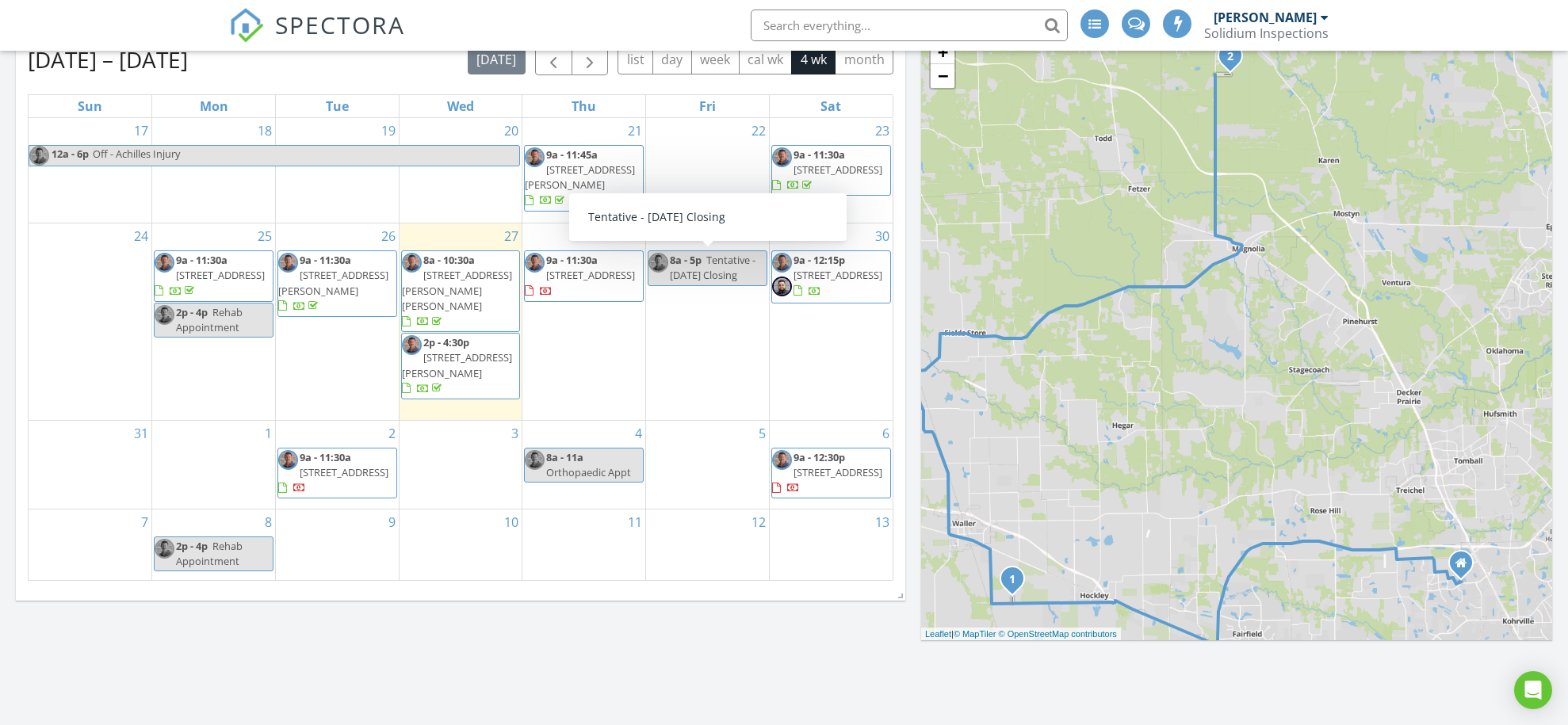
click at [810, 637] on div "[DATE] All Inspectors 8:00 am [STREET_ADDRESS][PERSON_NAME][PERSON_NAME] [PERSO…" at bounding box center [784, 292] width 1568 height 1363
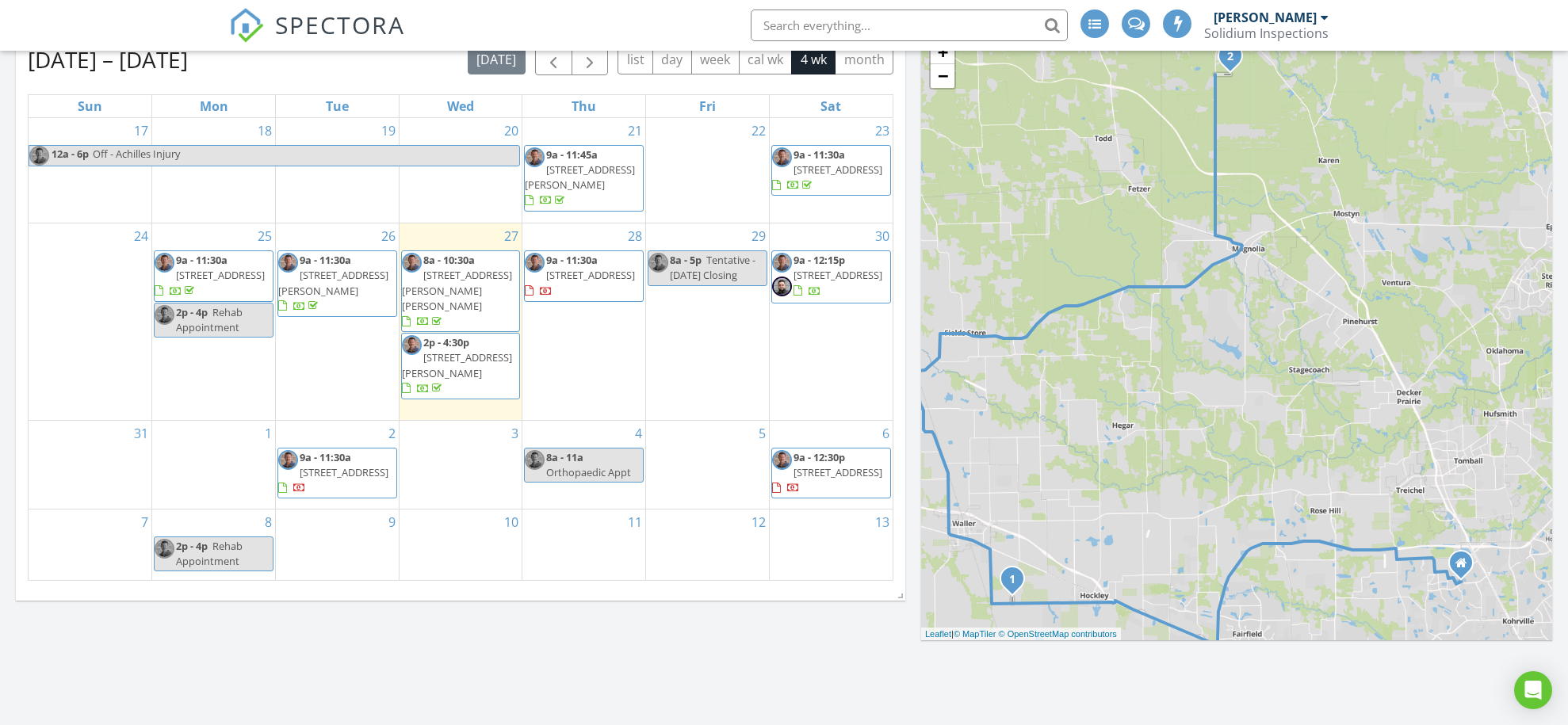
click at [533, 287] on div at bounding box center [529, 291] width 9 height 10
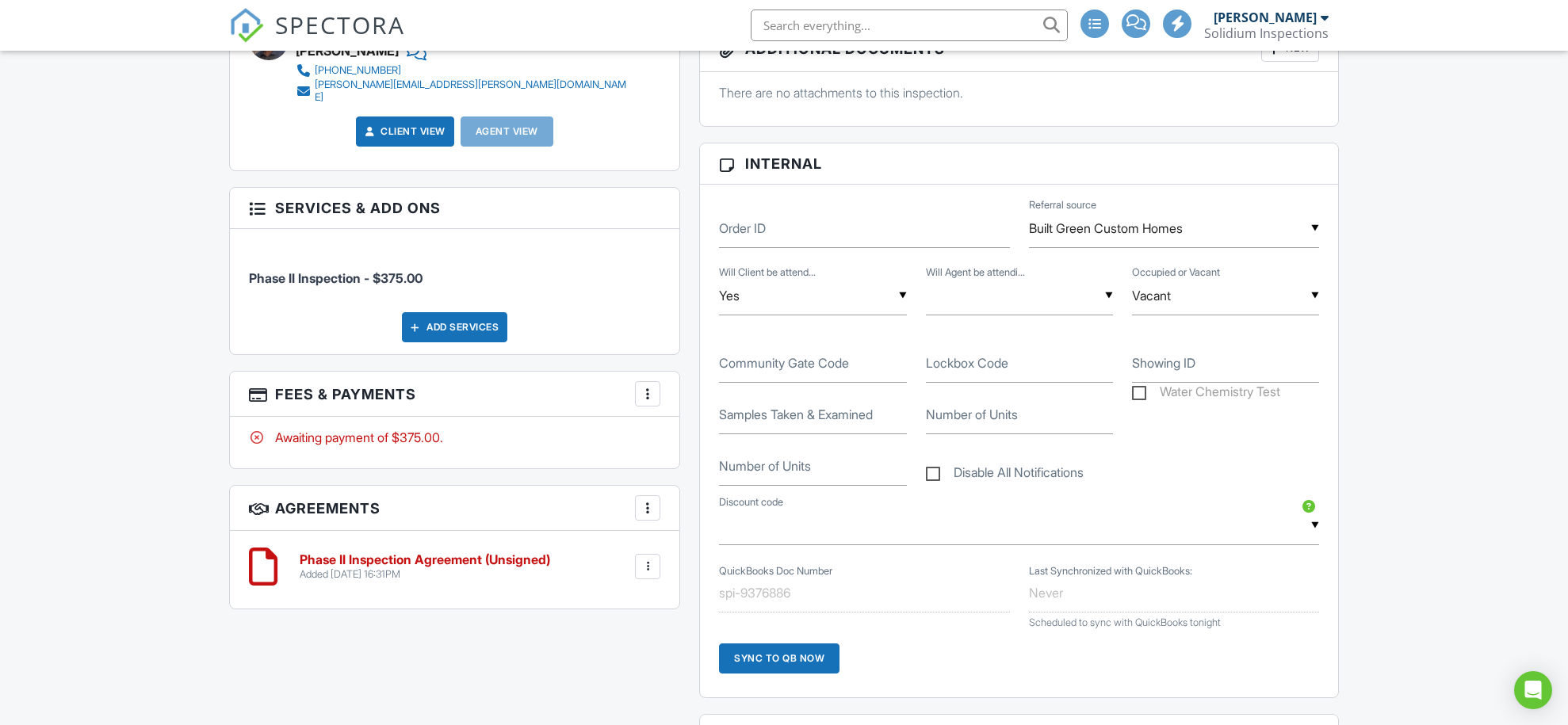
click at [651, 391] on div at bounding box center [648, 394] width 16 height 16
click at [684, 440] on li "Edit Fees & Payments" at bounding box center [727, 442] width 166 height 39
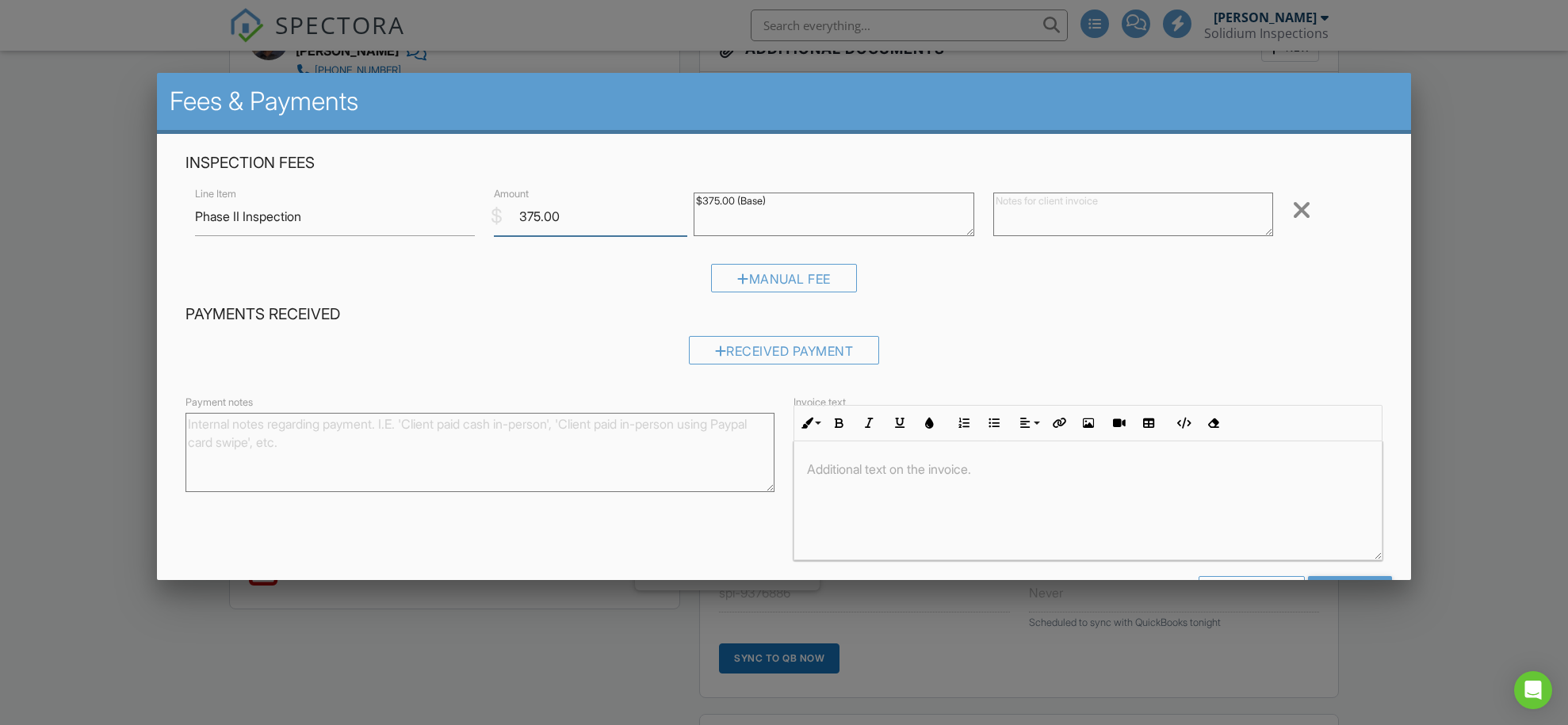
drag, startPoint x: 577, startPoint y: 216, endPoint x: 509, endPoint y: 210, distance: 68.3
click at [509, 210] on input "375.00" at bounding box center [590, 216] width 193 height 38
type input "350"
click at [1057, 349] on div "Received Payment" at bounding box center [784, 356] width 1197 height 40
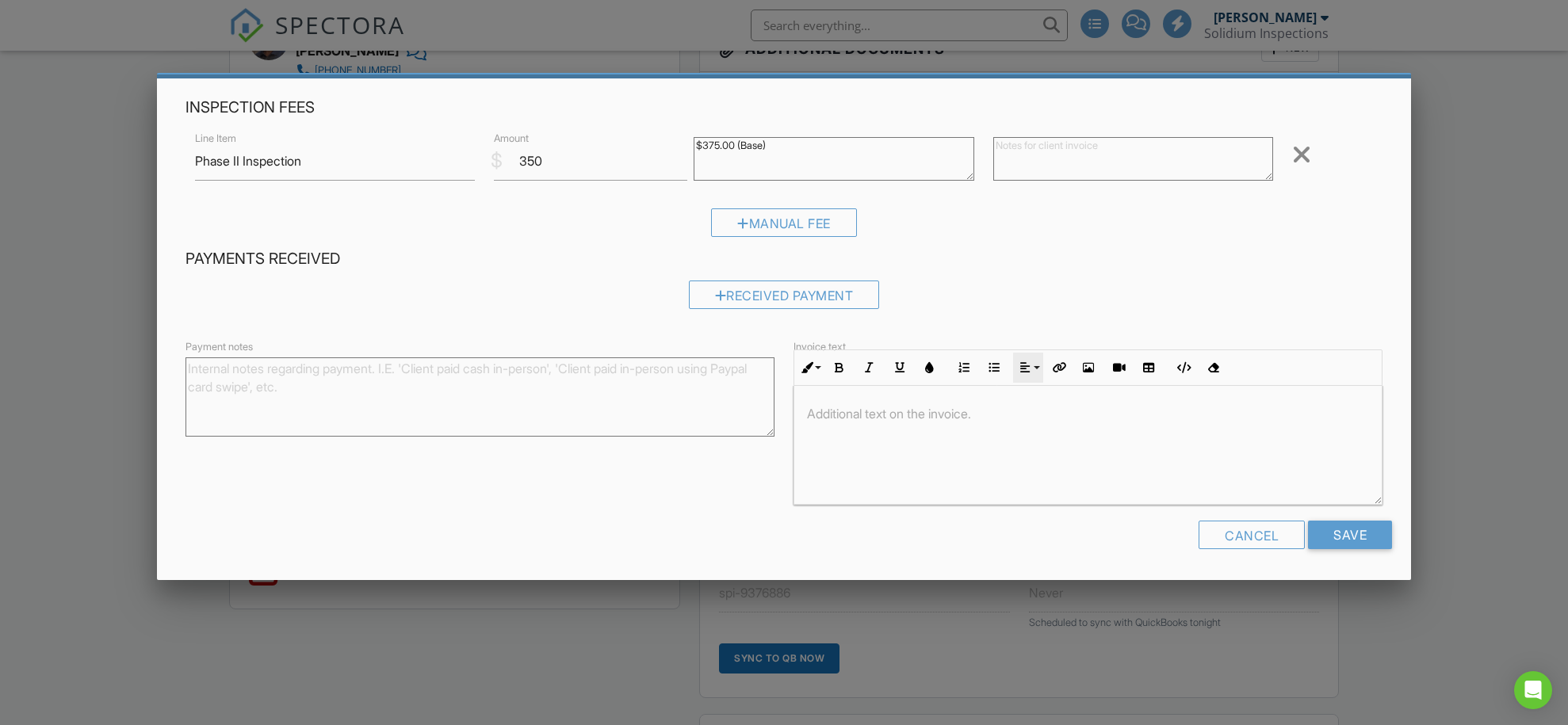
scroll to position [54, 0]
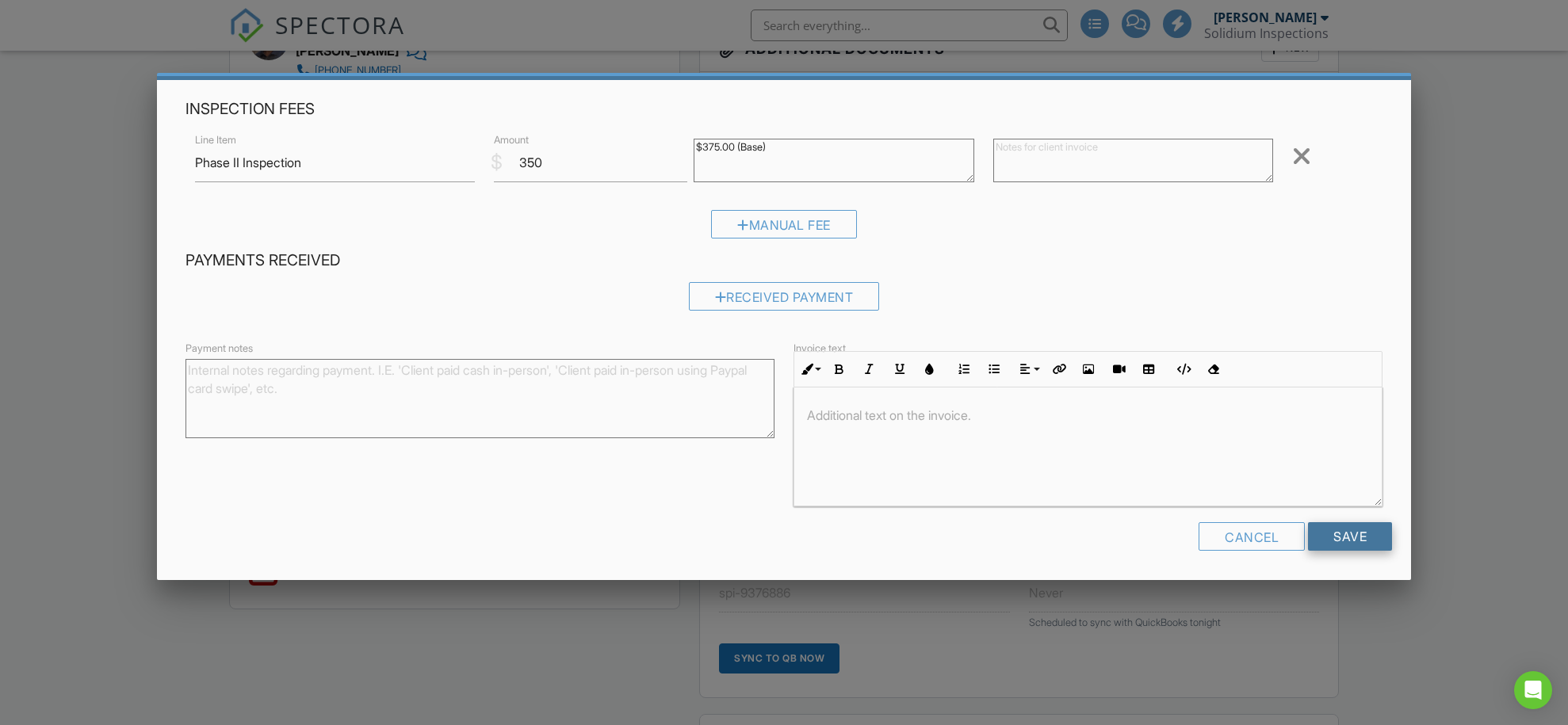
click at [1361, 525] on input "Save" at bounding box center [1350, 536] width 84 height 29
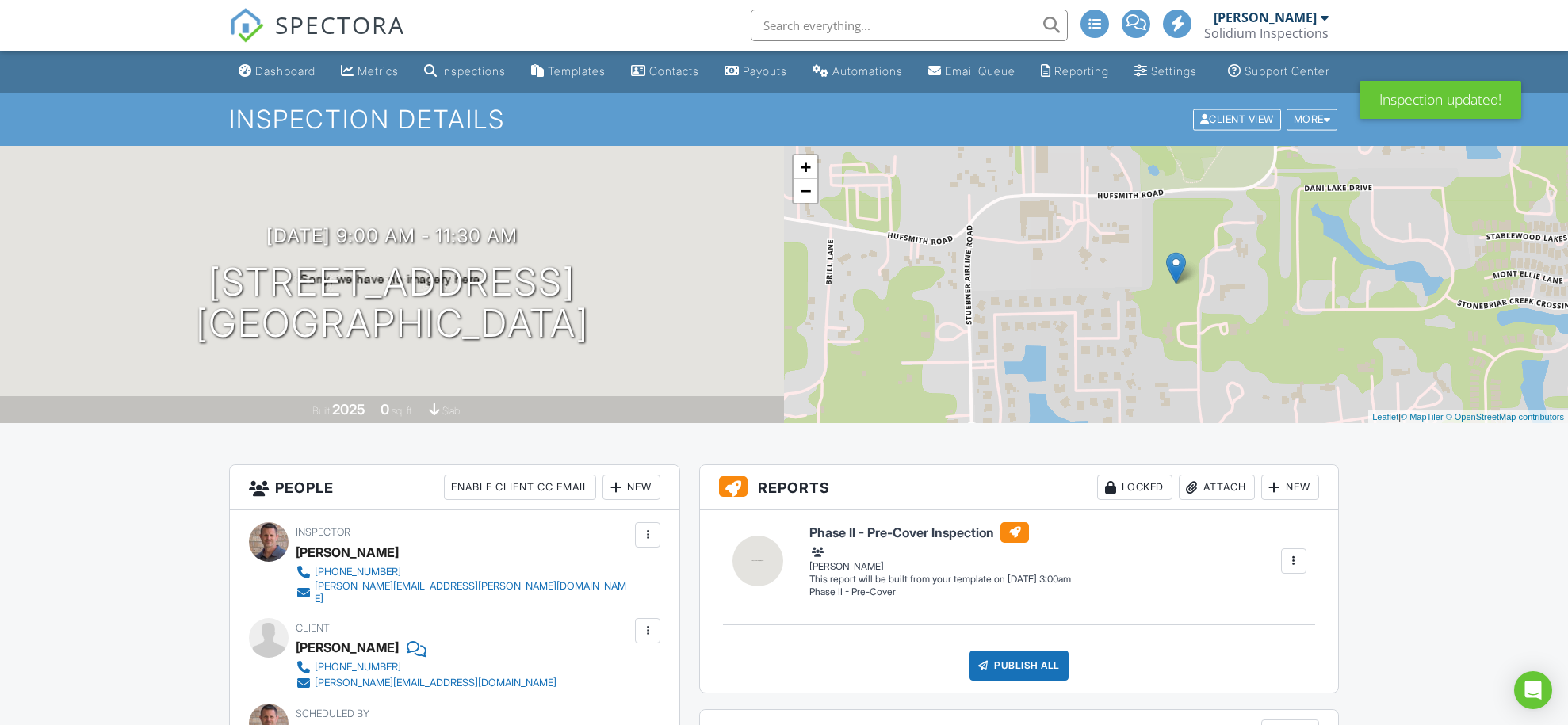
click at [274, 78] on div "Dashboard" at bounding box center [285, 71] width 60 height 14
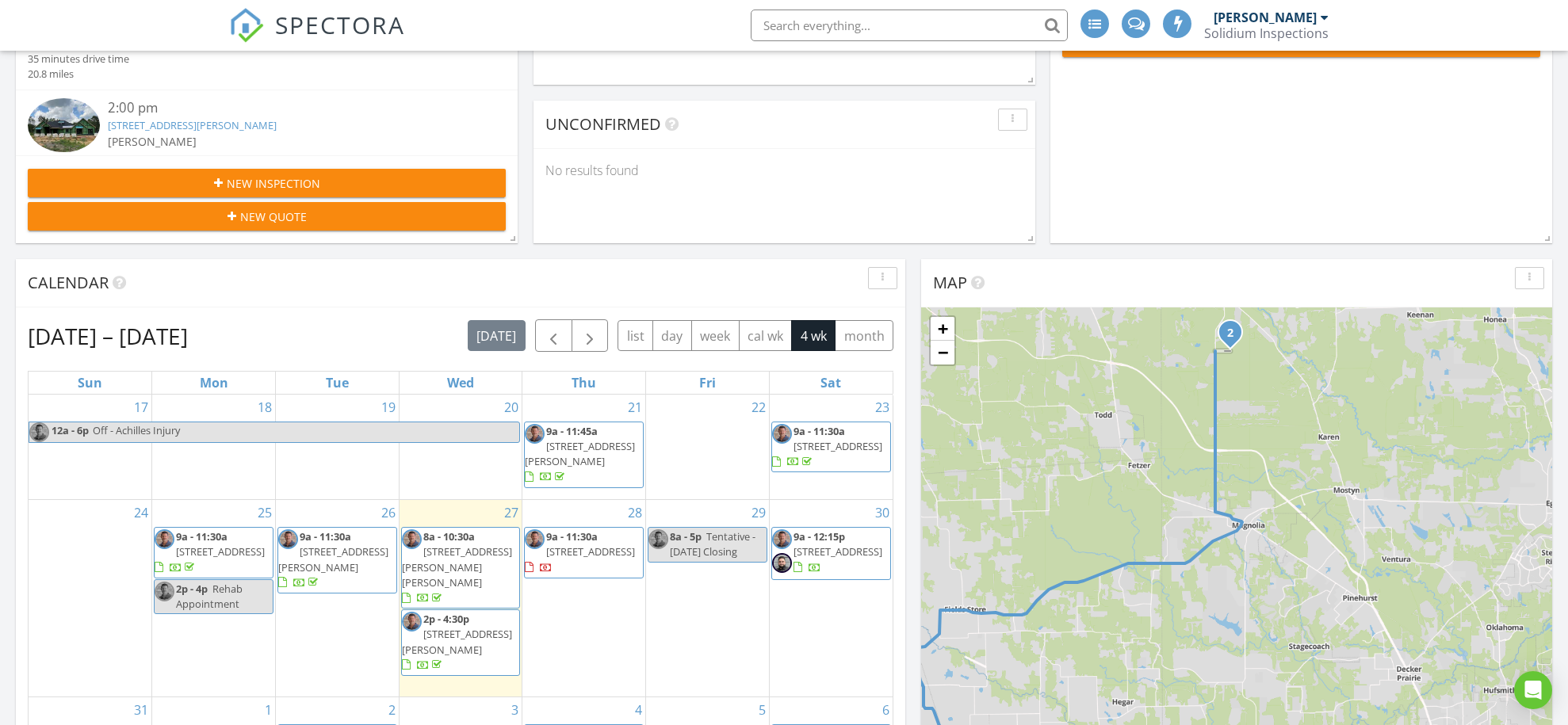
scroll to position [437, 0]
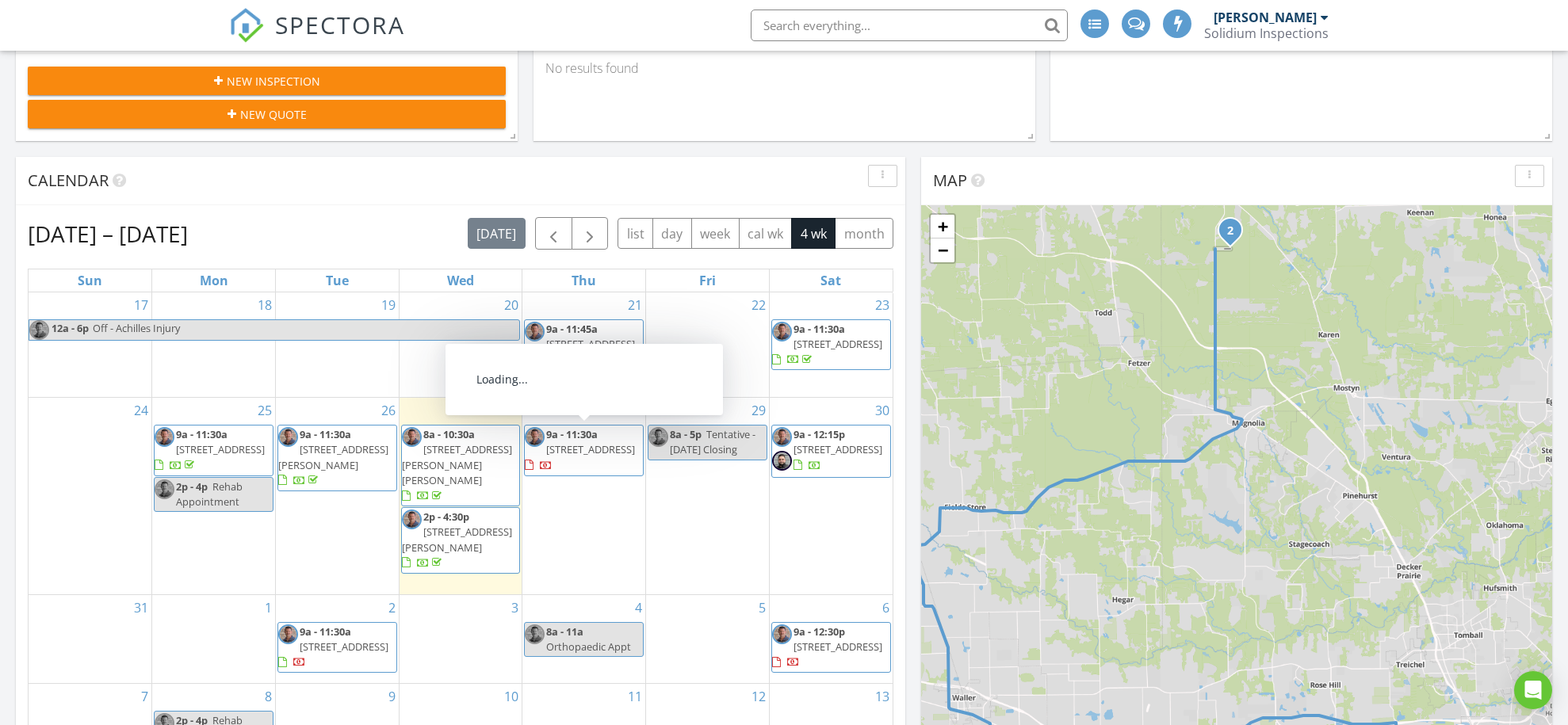
click at [595, 458] on span "505 Saddlebrook Ln, Tomball 77375" at bounding box center [580, 457] width 110 height 30
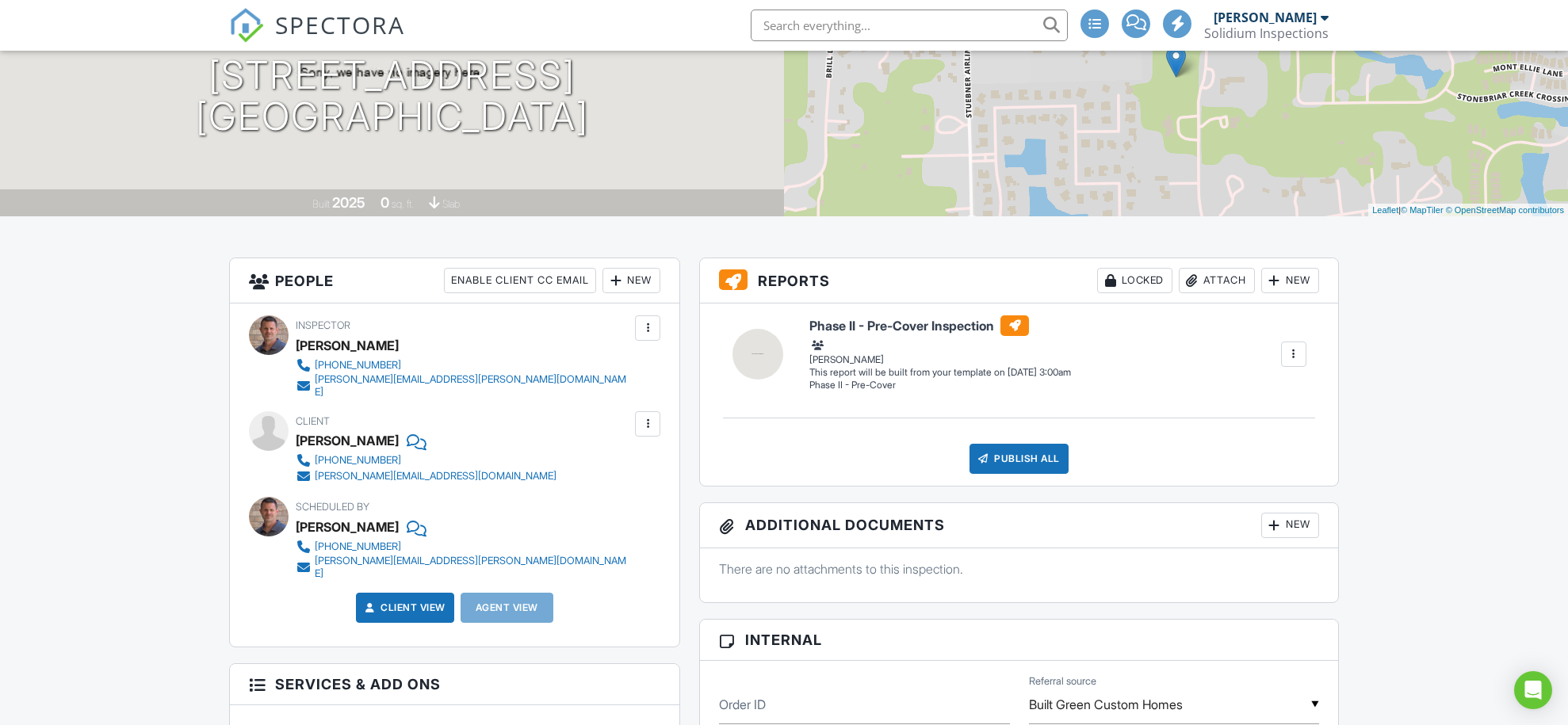
scroll to position [209, 0]
click at [364, 209] on div "Built 2025" at bounding box center [340, 203] width 55 height 12
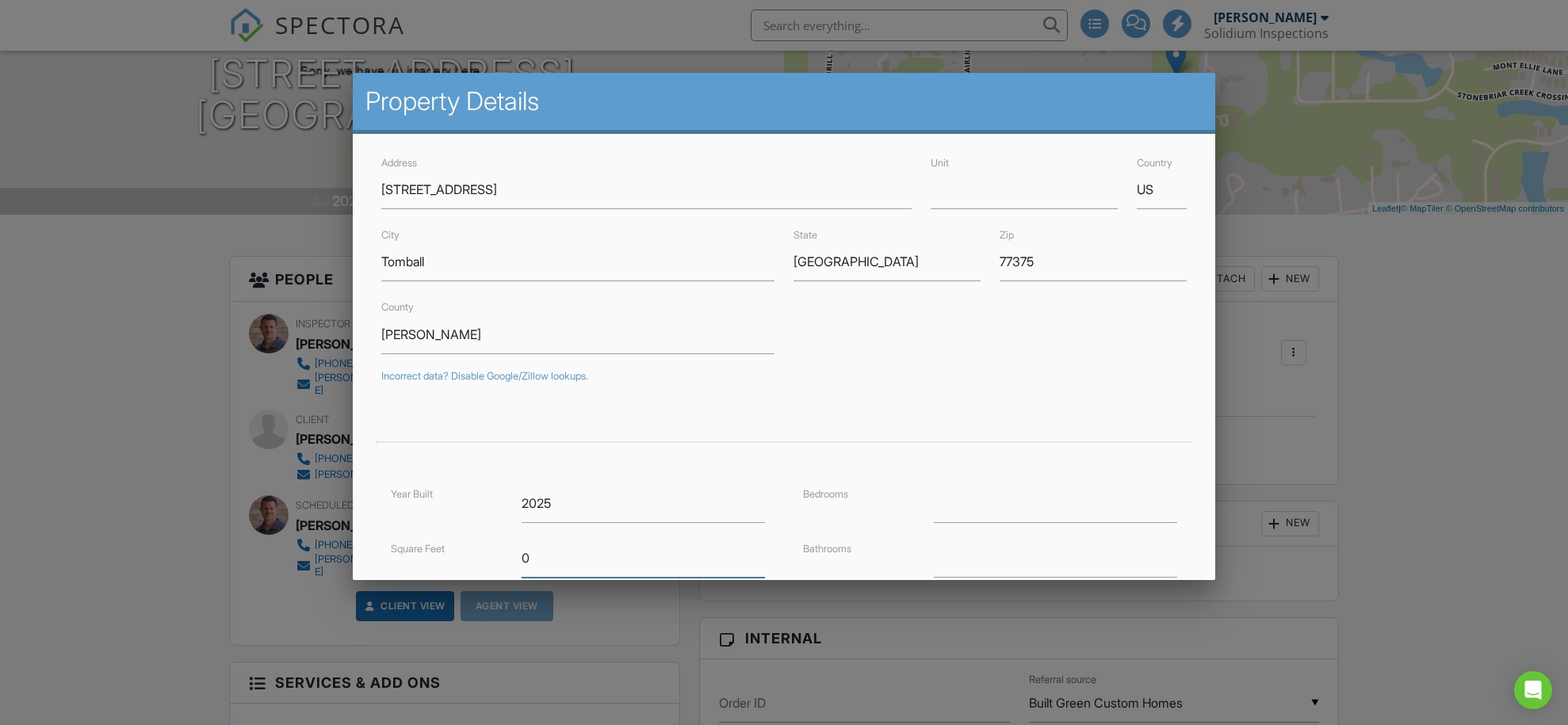
drag, startPoint x: 581, startPoint y: 550, endPoint x: 475, endPoint y: 560, distance: 106.5
click at [475, 560] on div "Square Feet 0" at bounding box center [578, 558] width 393 height 38
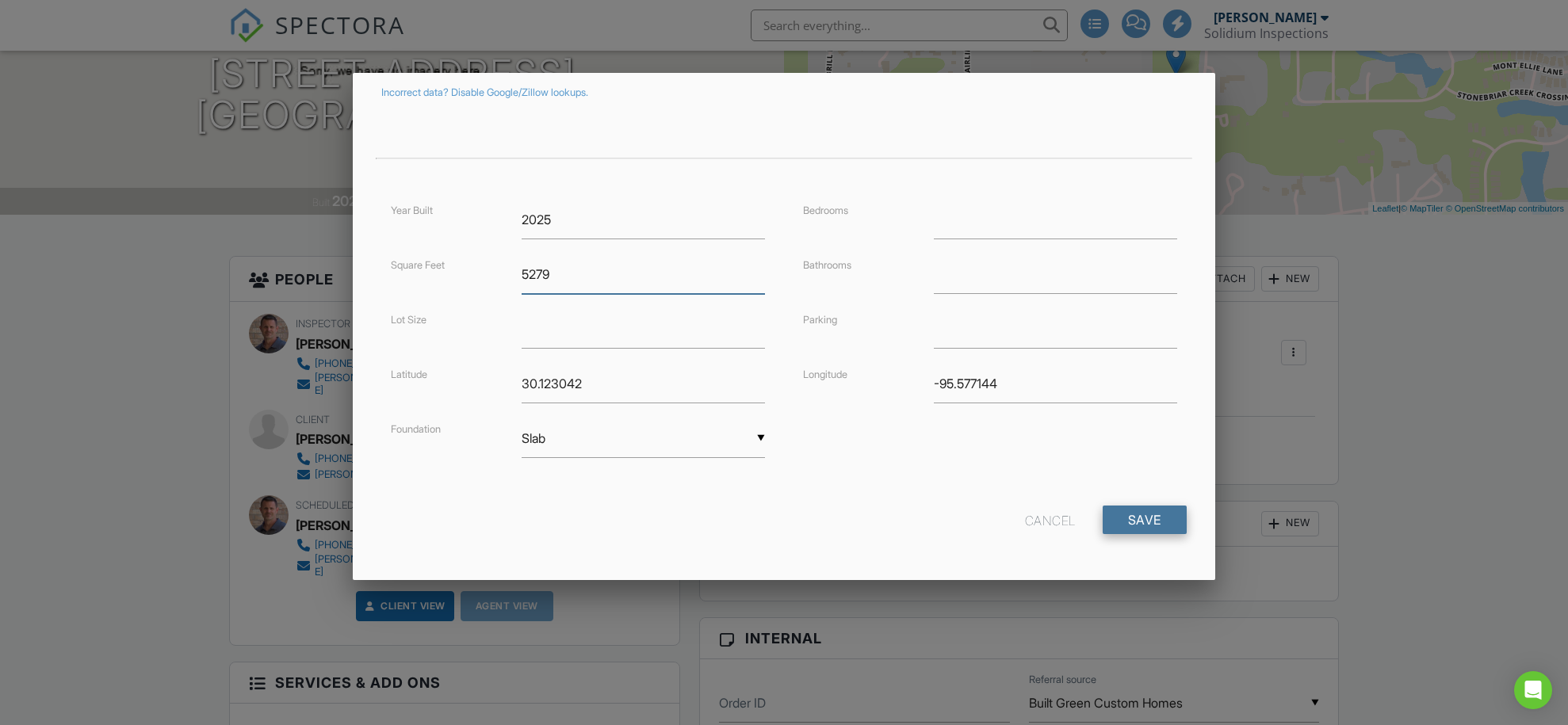
scroll to position [283, 0]
type input "5279"
click at [1129, 519] on input "Save" at bounding box center [1144, 520] width 84 height 29
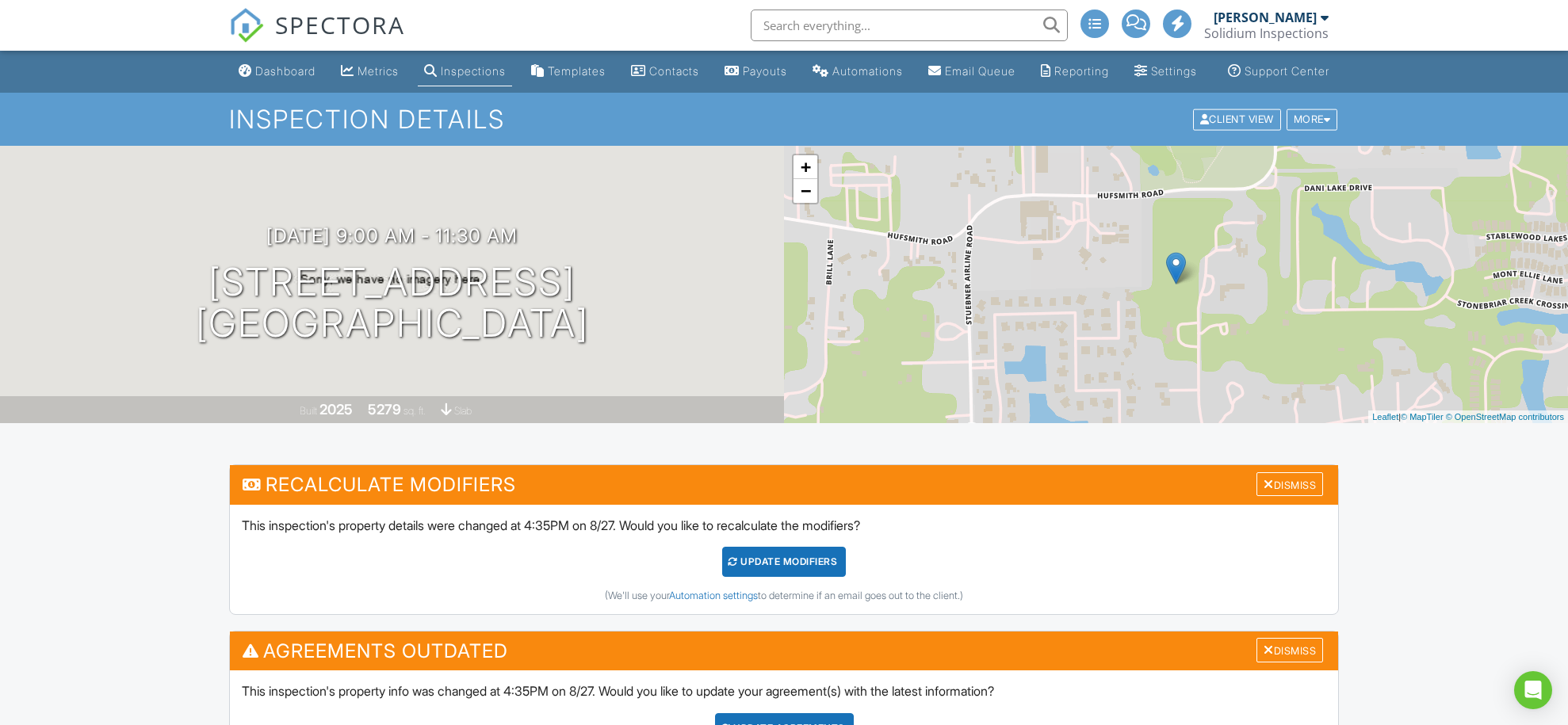
click at [805, 574] on div "UPDATE Modifiers" at bounding box center [784, 561] width 124 height 31
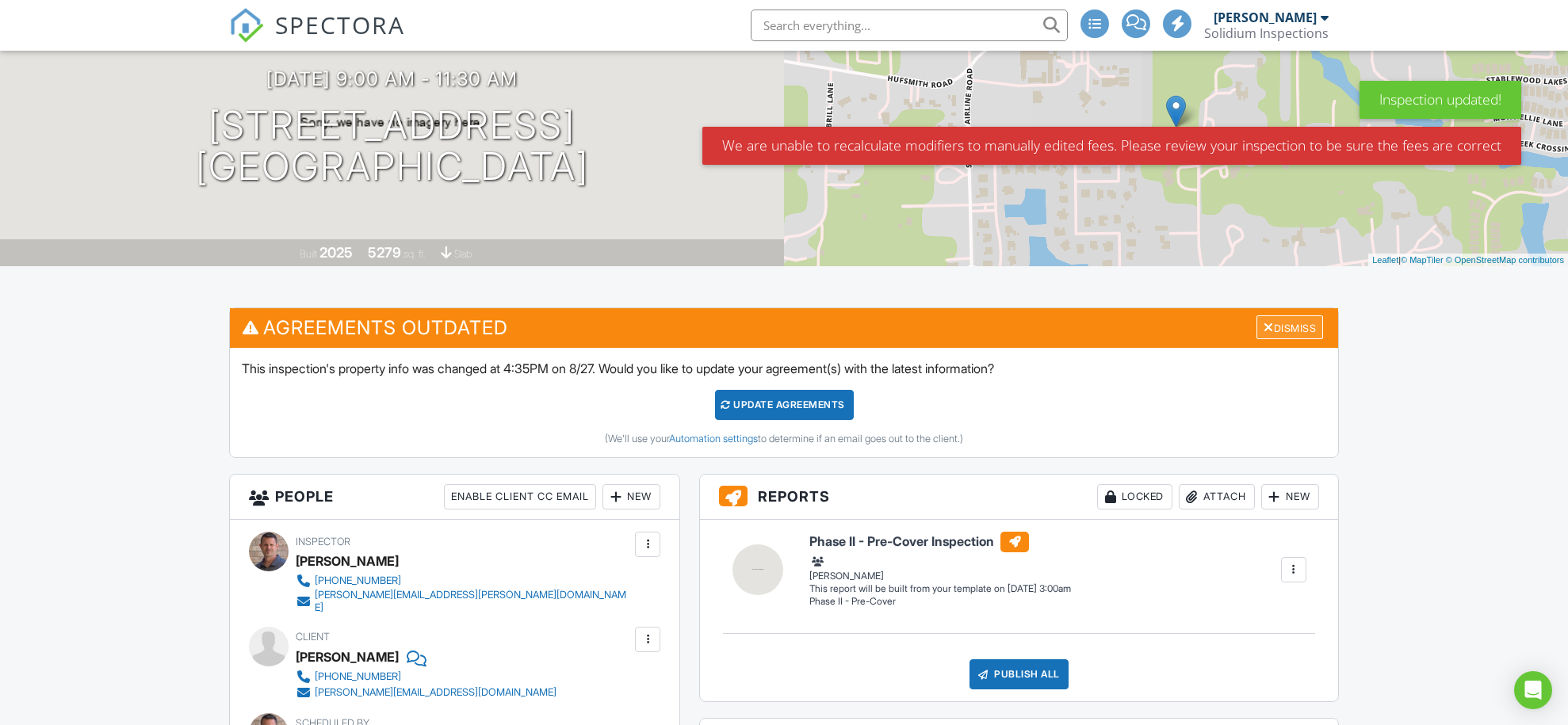
click at [1292, 340] on div "Dismiss" at bounding box center [1290, 327] width 67 height 25
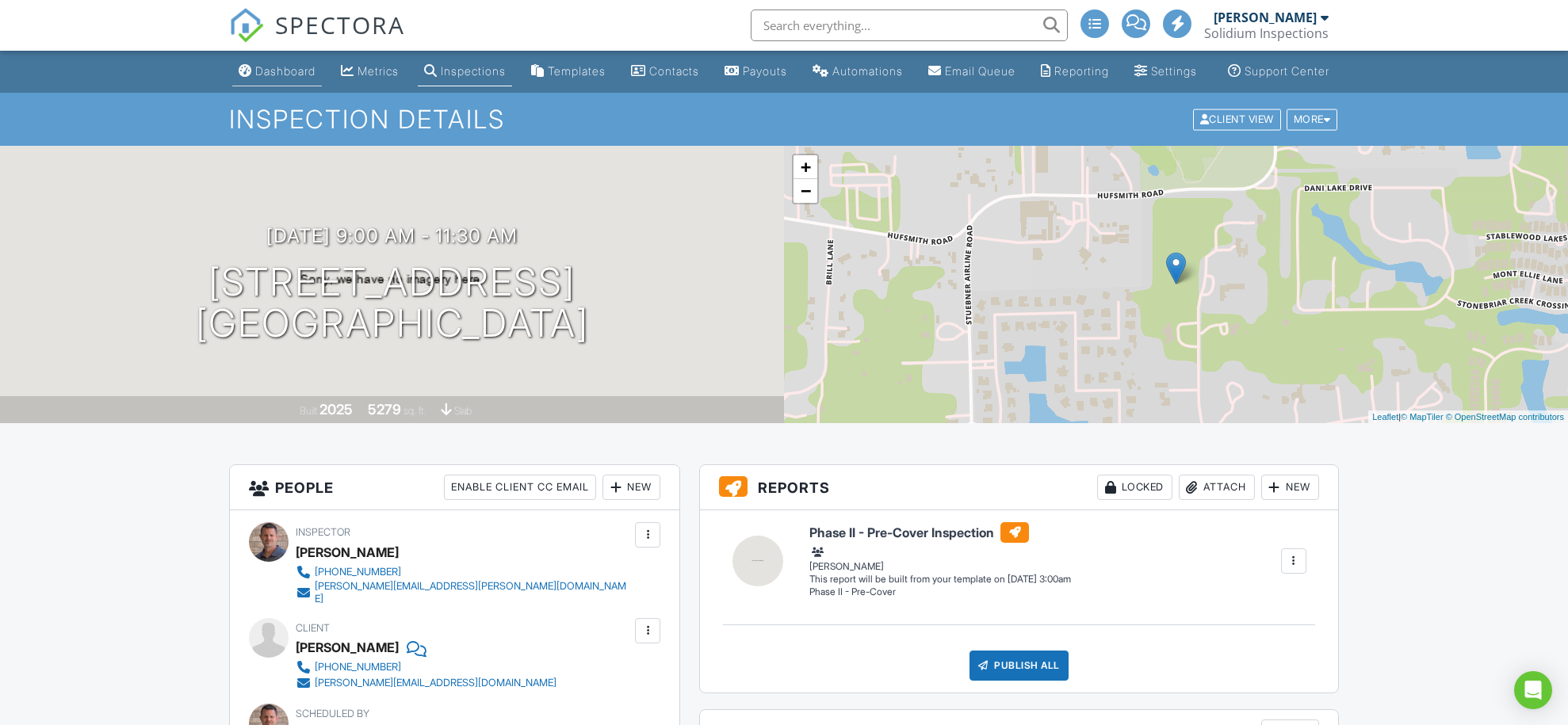
click at [271, 78] on div "Dashboard" at bounding box center [285, 71] width 60 height 14
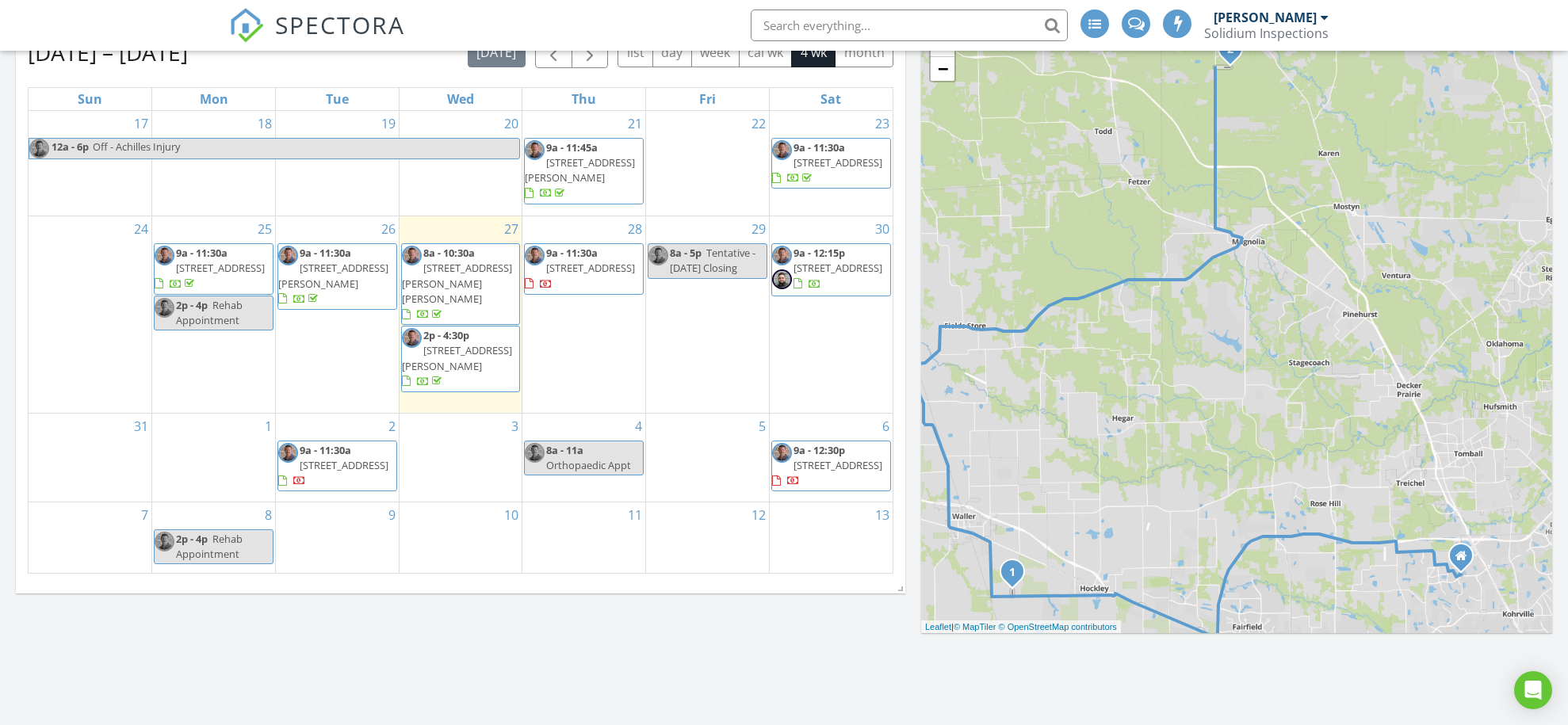
scroll to position [621, 0]
